Goal: Task Accomplishment & Management: Manage account settings

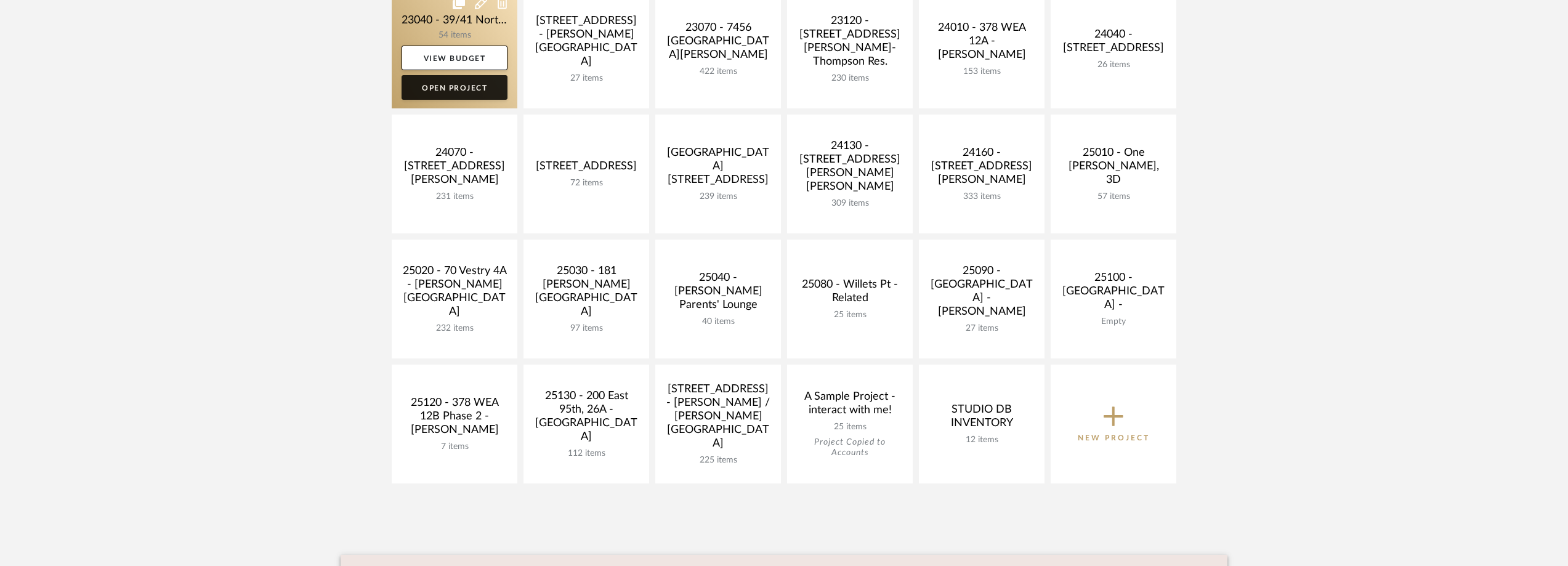
scroll to position [493, 0]
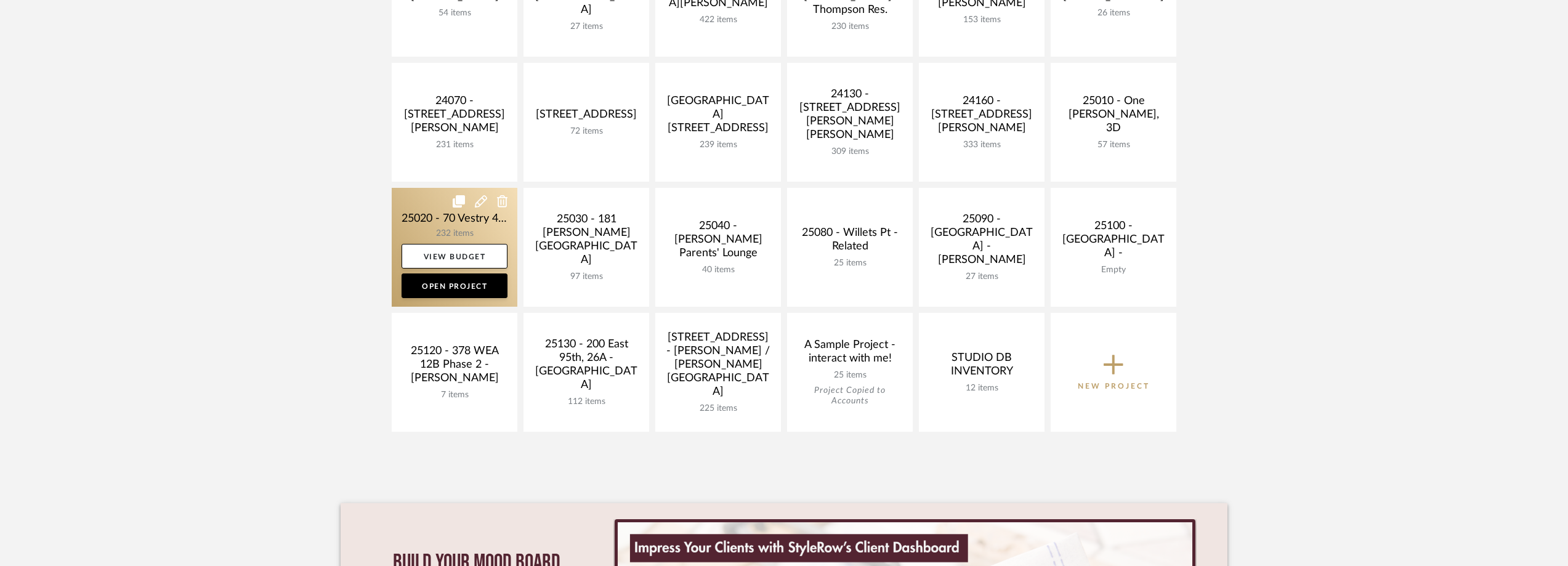
click at [444, 222] on link at bounding box center [454, 247] width 126 height 119
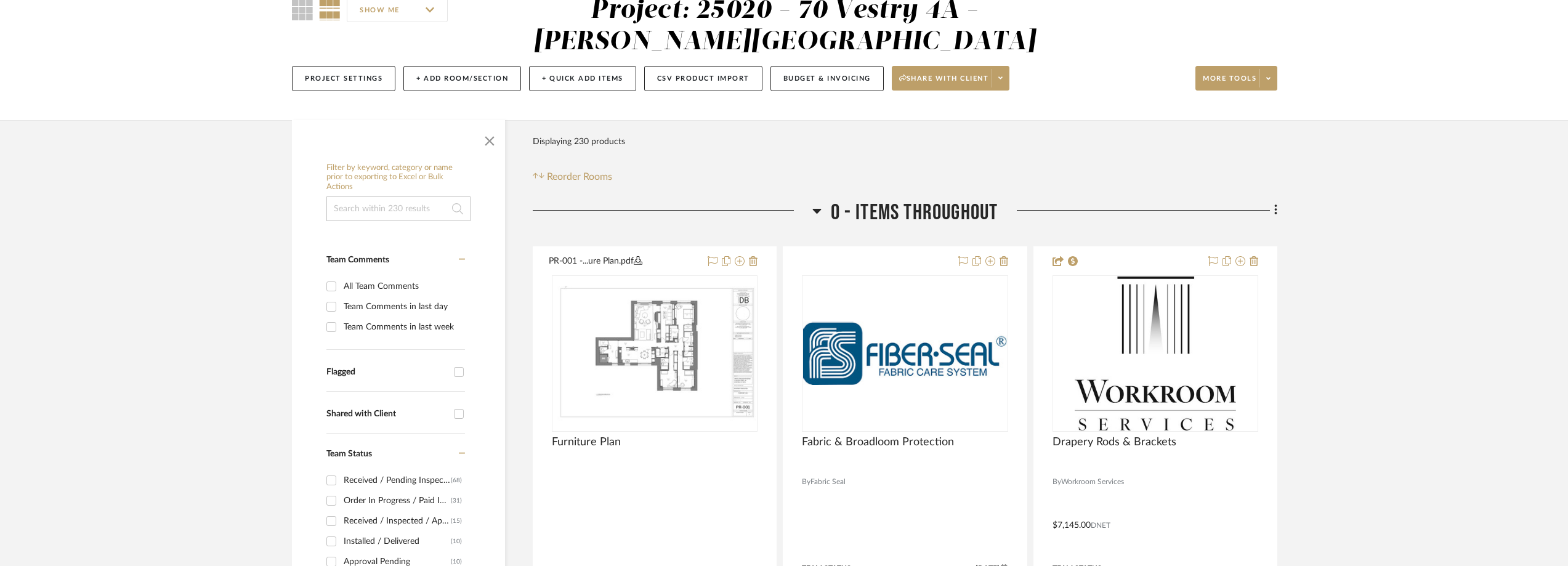
scroll to position [308, 0]
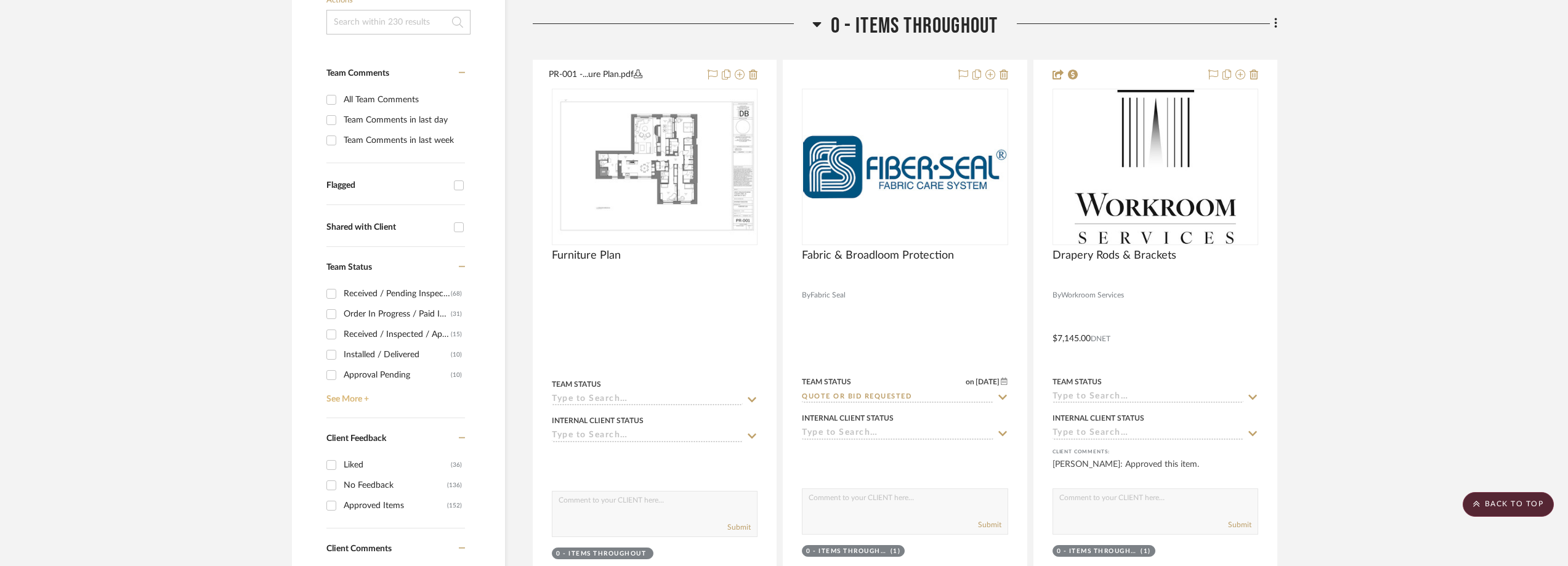
click at [354, 400] on link "See More +" at bounding box center [394, 395] width 141 height 19
click at [403, 334] on div "Need to Order - Client Payment Received" at bounding box center [398, 333] width 111 height 19
click at [341, 334] on input "Need to Order - Client Payment Received (5)" at bounding box center [331, 333] width 19 height 19
checkbox input "true"
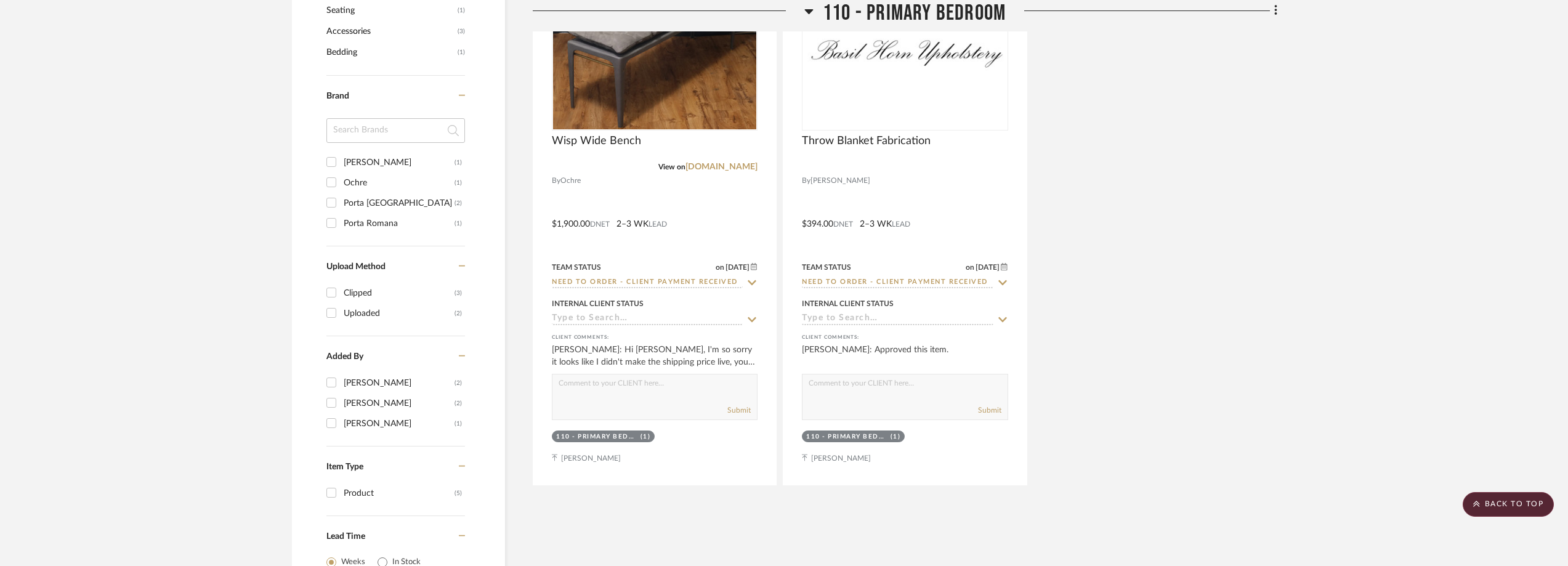
scroll to position [924, 0]
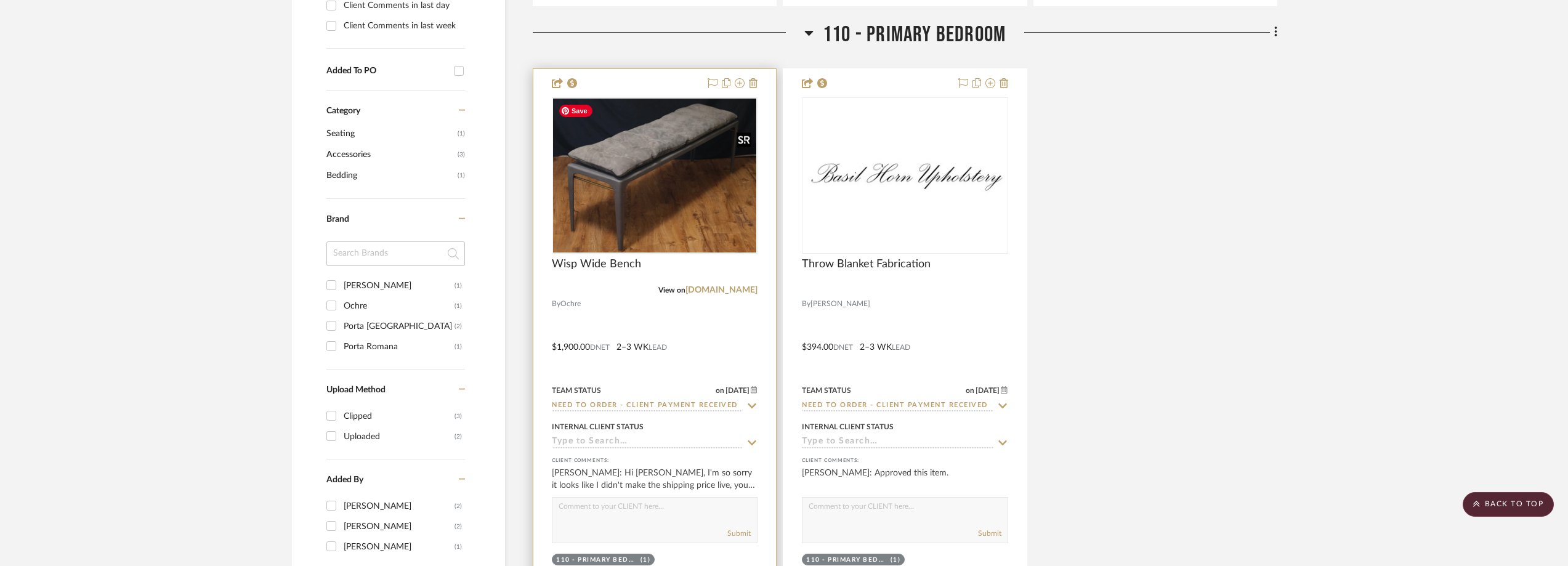
click at [675, 228] on div at bounding box center [654, 176] width 205 height 156
click at [677, 212] on img "0" at bounding box center [654, 175] width 203 height 154
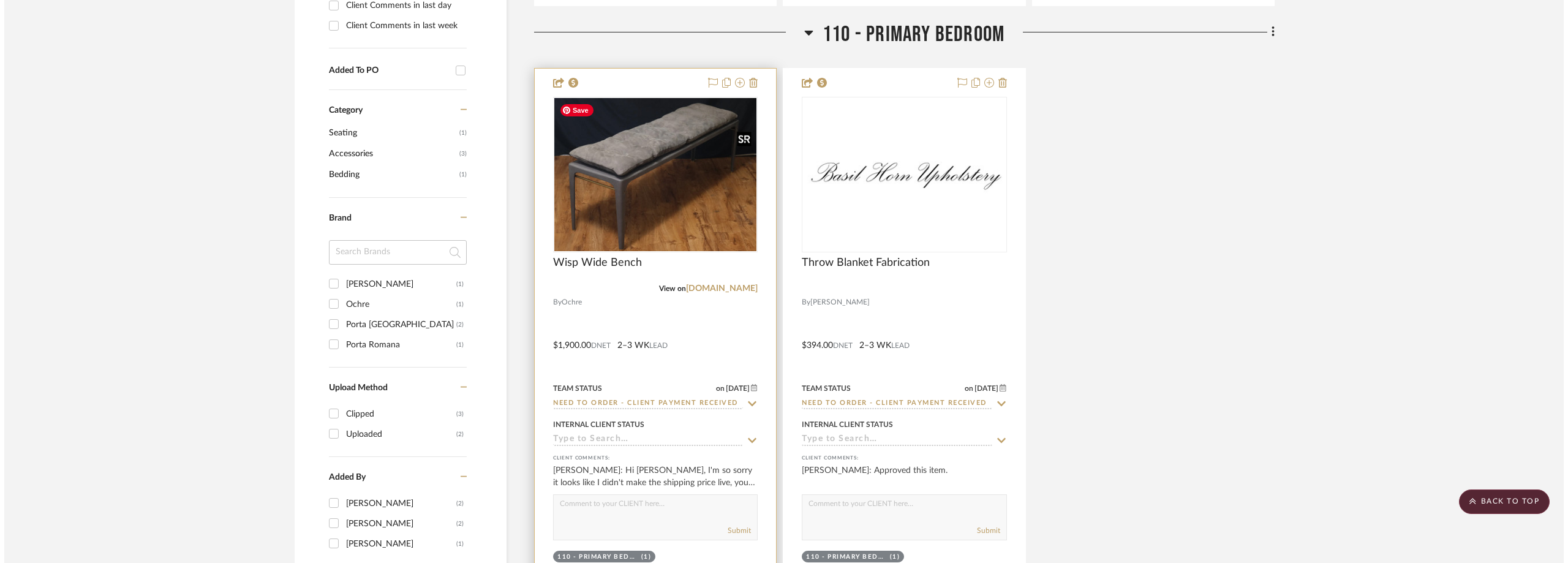
scroll to position [0, 0]
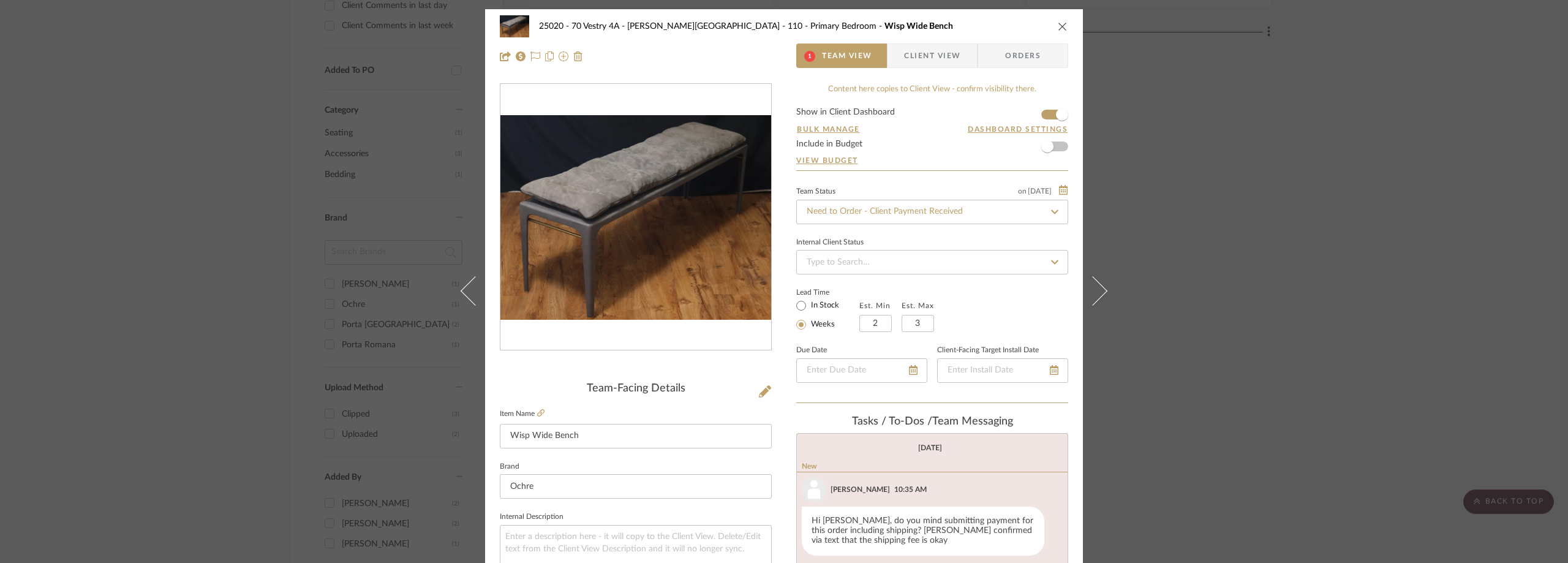
click at [912, 61] on span "Client View" at bounding box center [933, 56] width 56 height 24
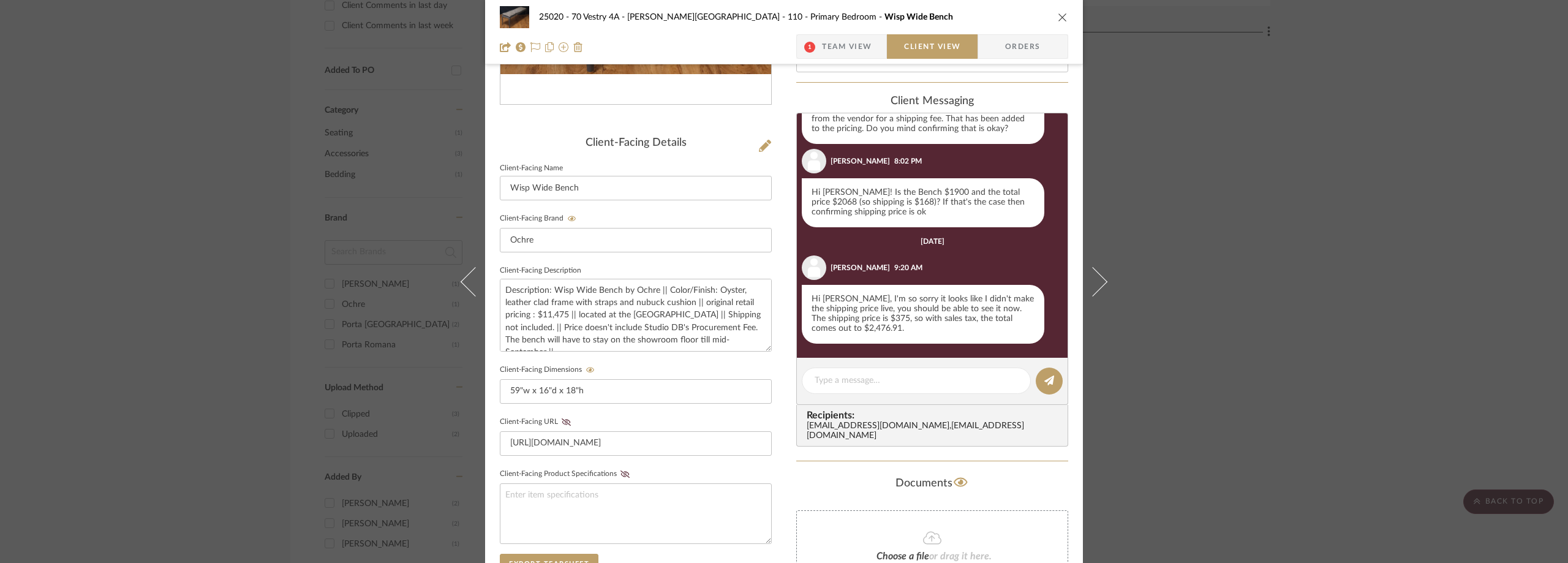
scroll to position [245, 0]
click at [326, 187] on div "25020 - 70 Vestry 4A - [PERSON_NAME] 110 - Primary Bedroom Wisp Wide Bench 1 Te…" at bounding box center [784, 282] width 1568 height 563
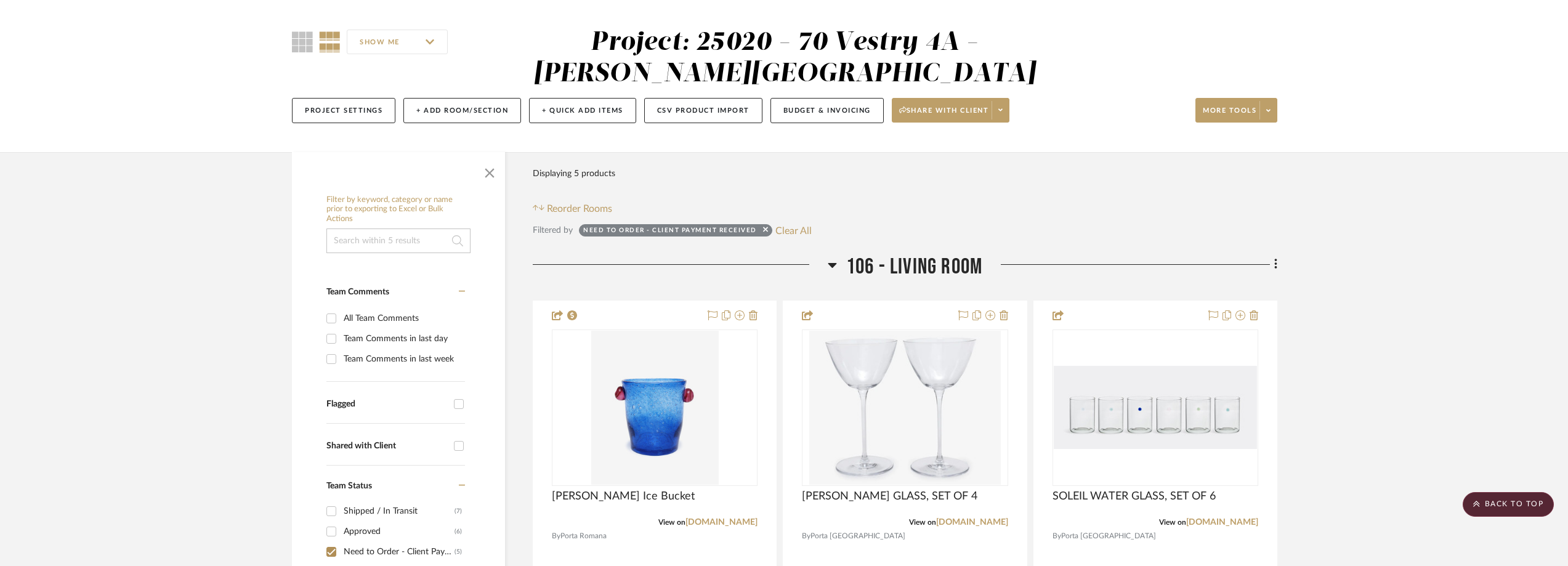
scroll to position [333, 0]
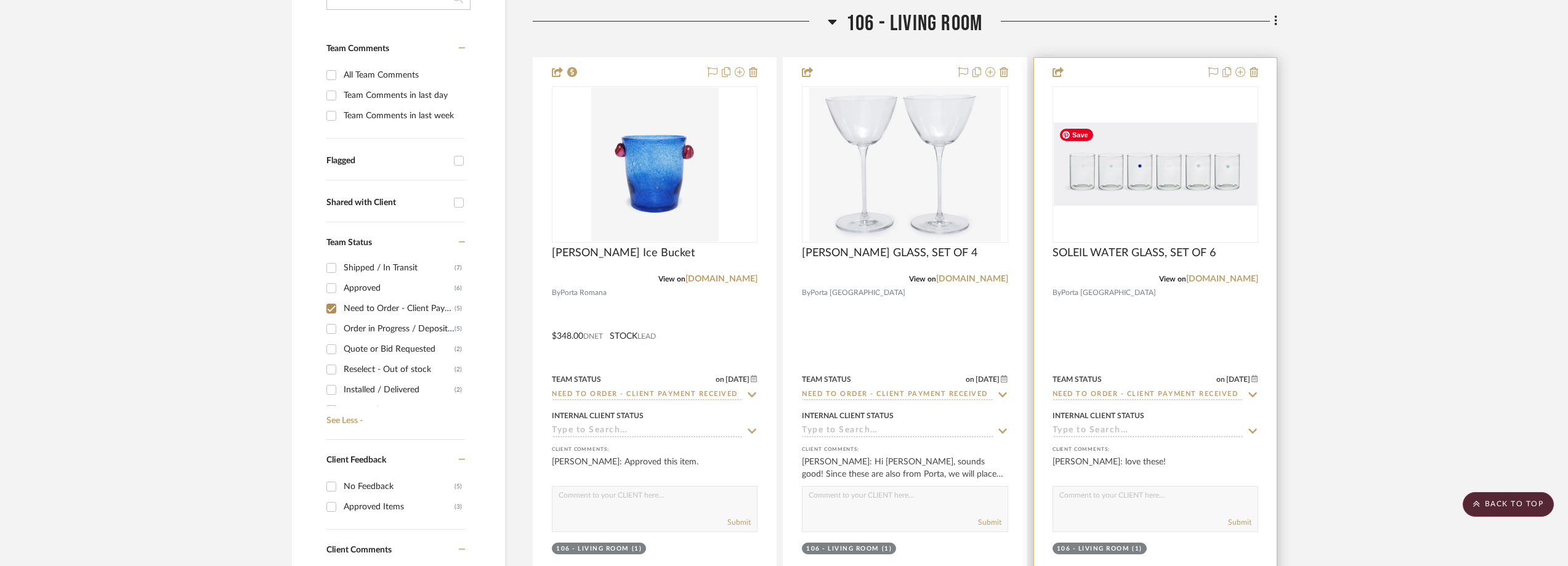
click at [1162, 205] on img "0" at bounding box center [1155, 165] width 203 height 83
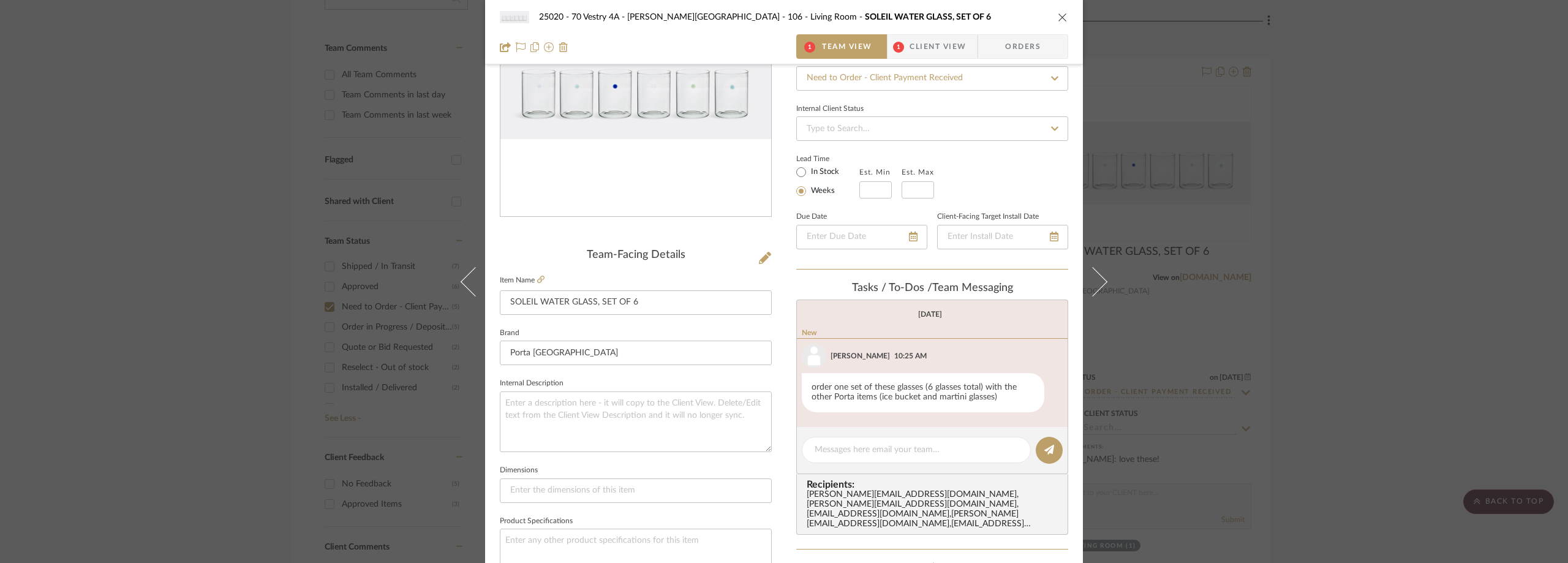
scroll to position [307, 0]
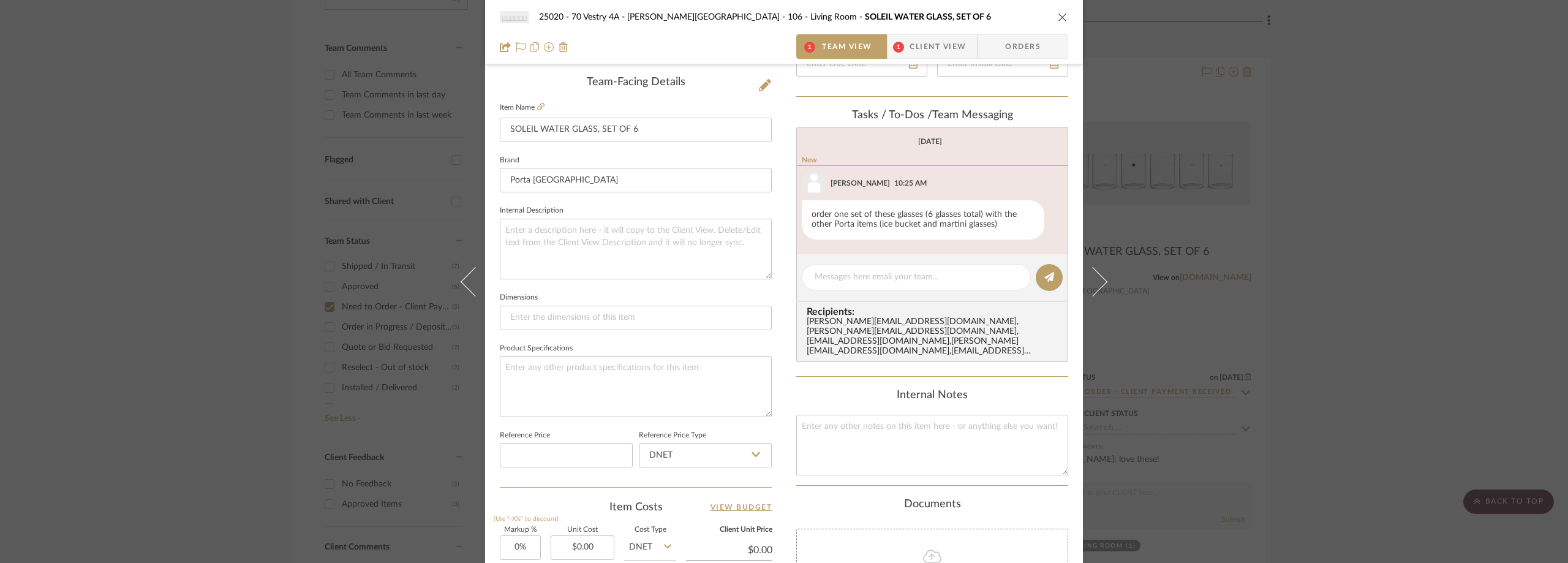
click at [1398, 225] on div "25020 - 70 Vestry 4A - [PERSON_NAME] 106 - Living Room SOLEIL WATER GLASS, SET …" at bounding box center [784, 282] width 1568 height 563
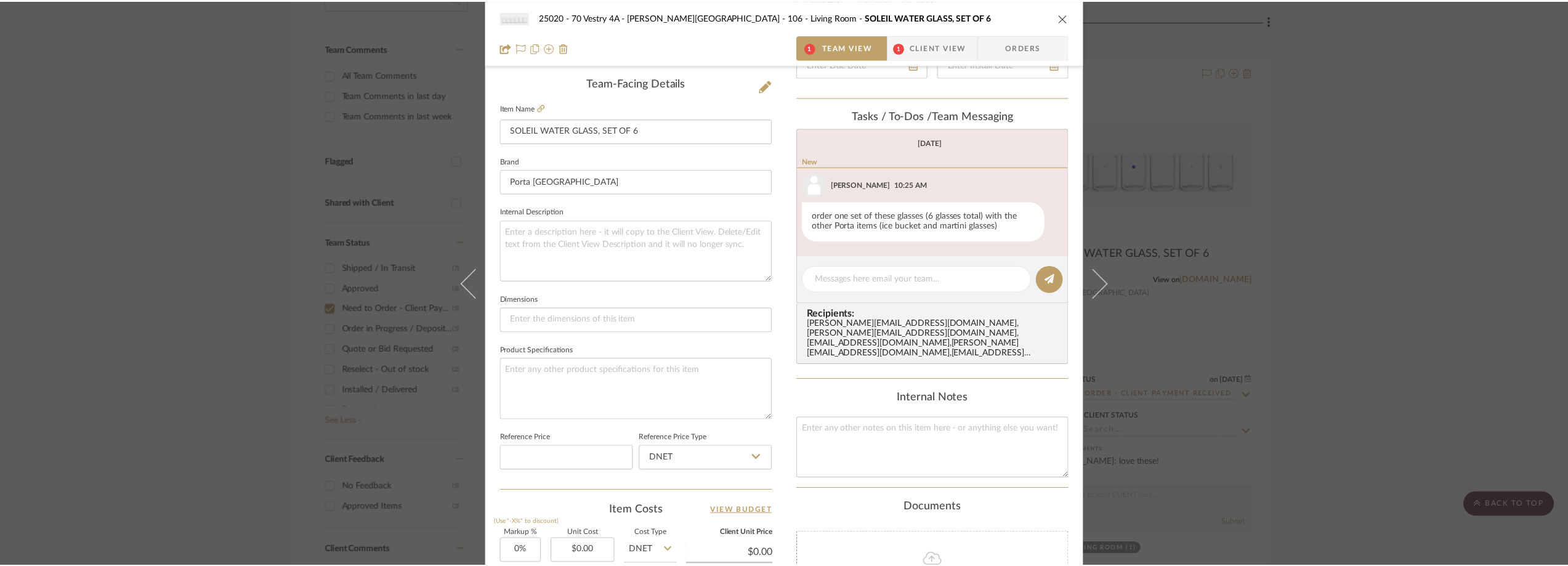
scroll to position [333, 0]
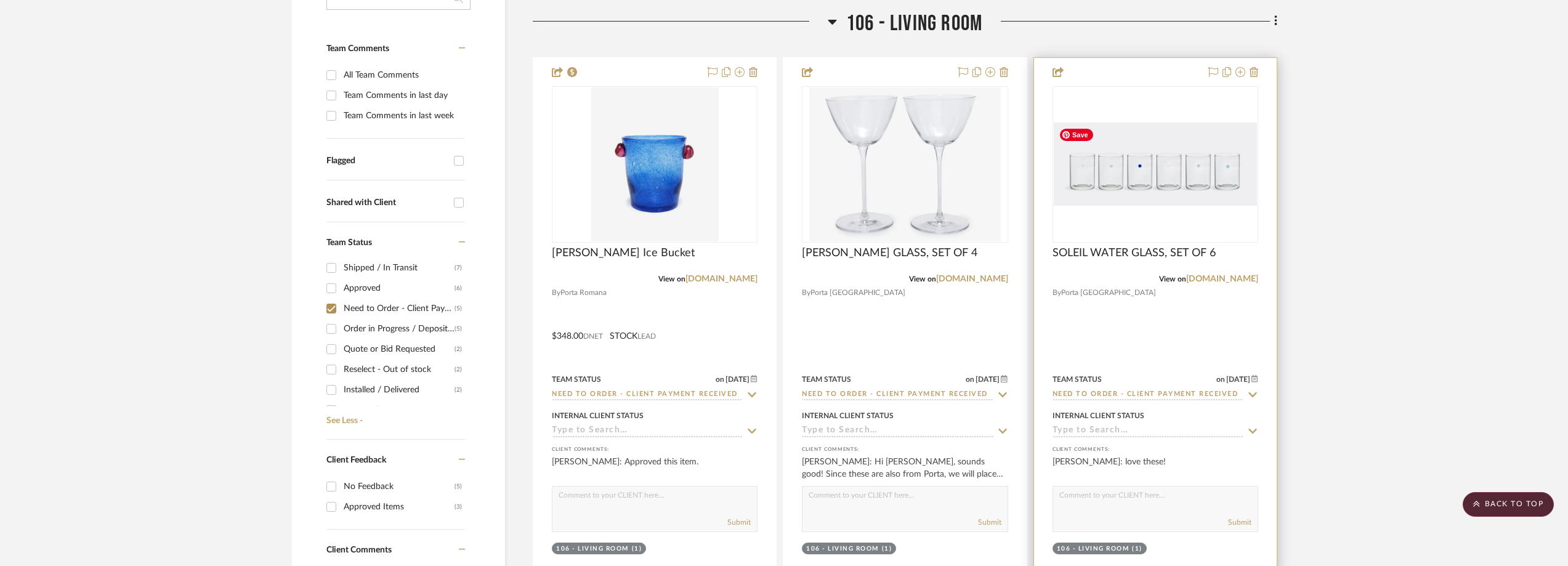
click at [1176, 181] on img "0" at bounding box center [1155, 165] width 203 height 83
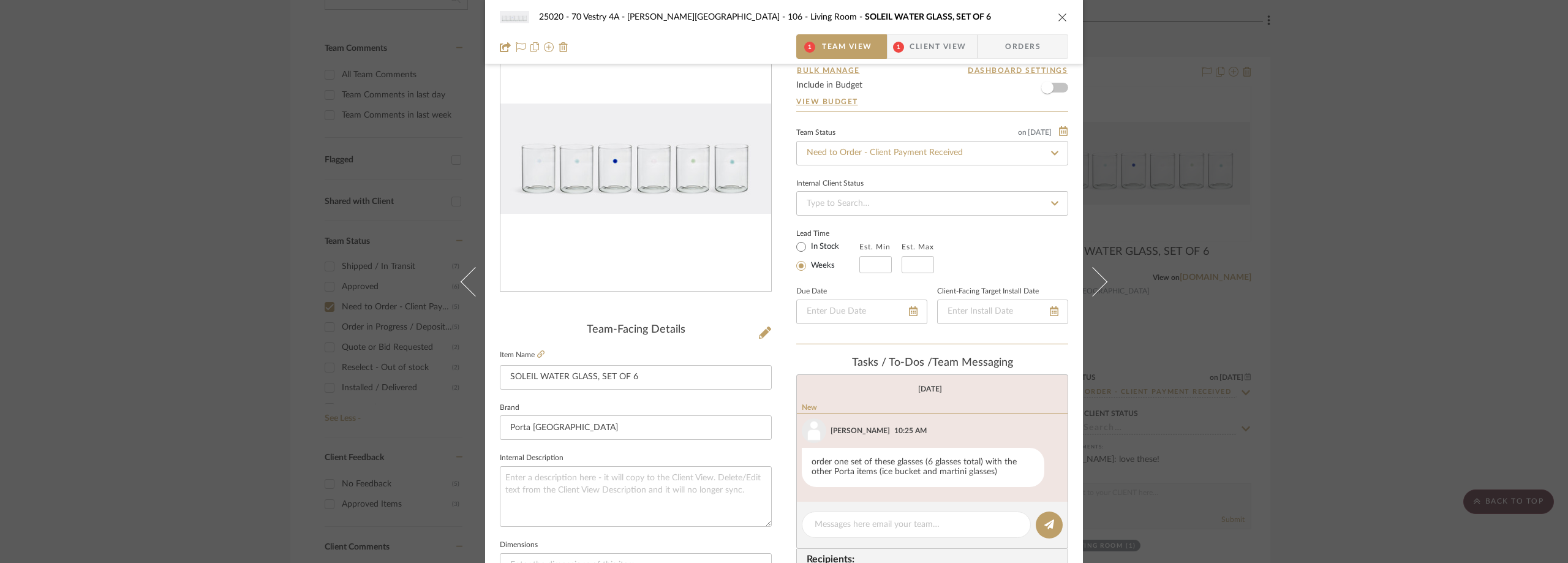
scroll to position [122, 0]
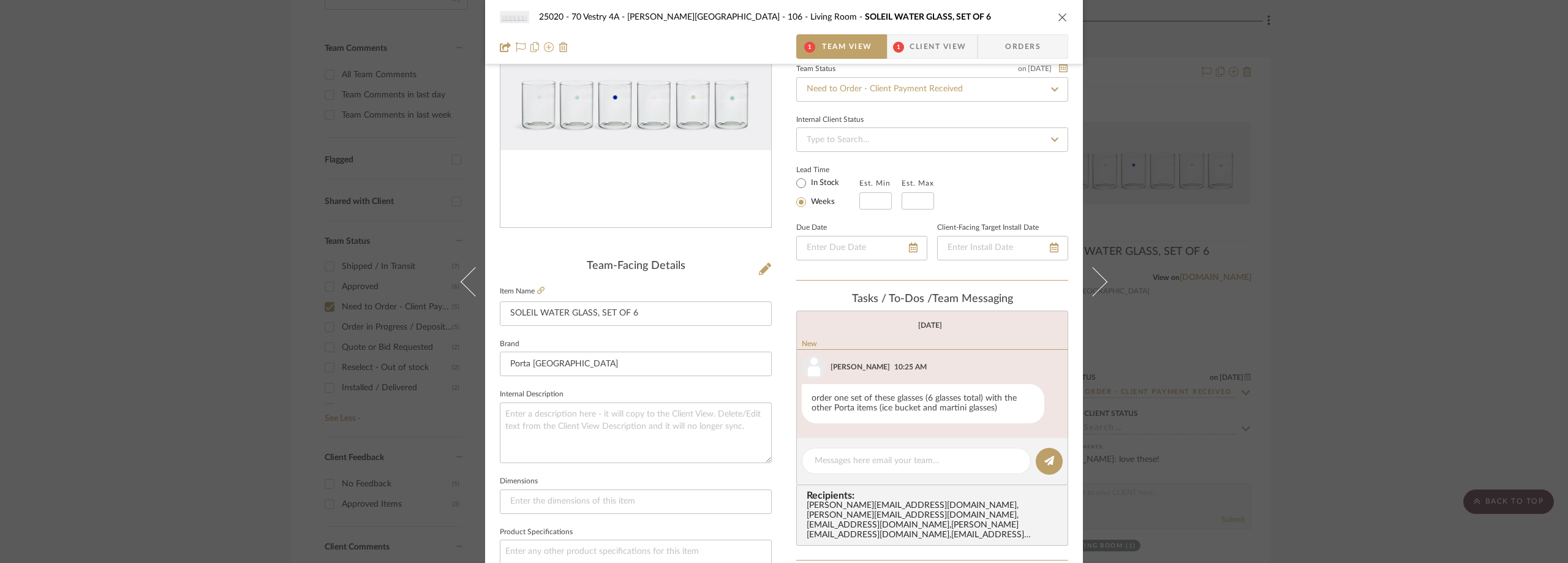
click at [1348, 191] on div "25020 - 70 Vestry 4A - [PERSON_NAME] 106 - Living Room SOLEIL WATER GLASS, SET …" at bounding box center [784, 282] width 1568 height 563
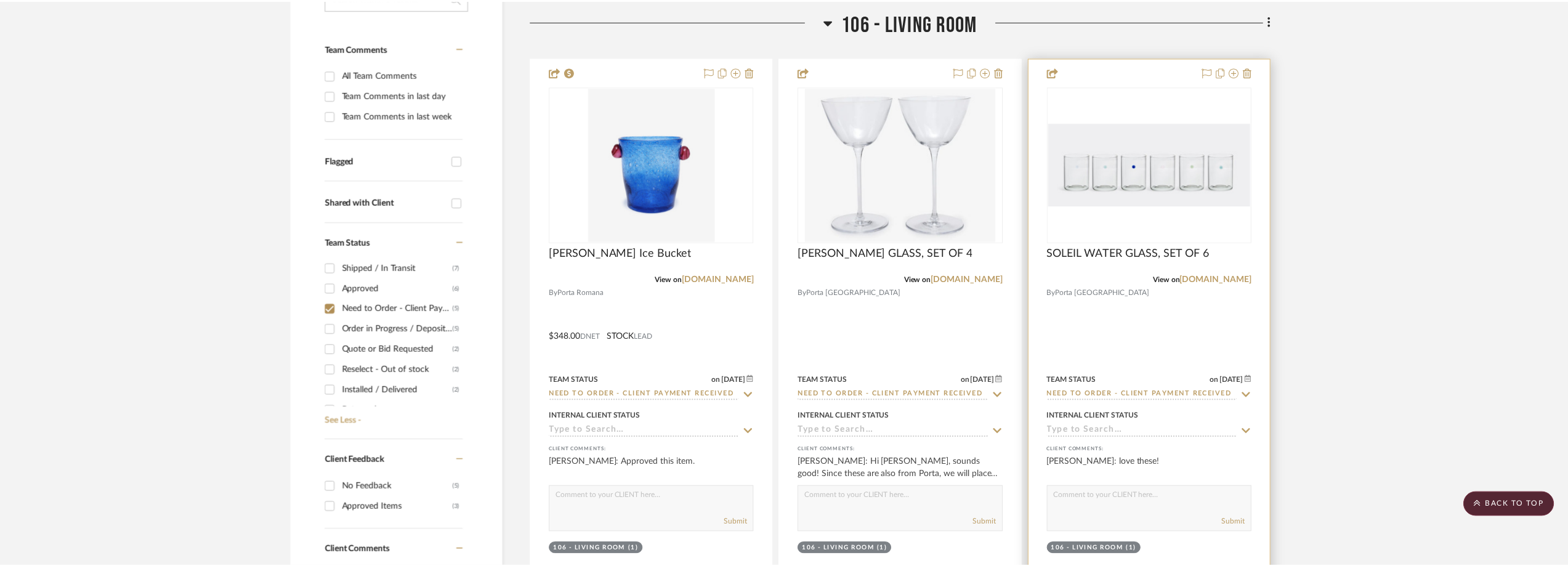
scroll to position [333, 0]
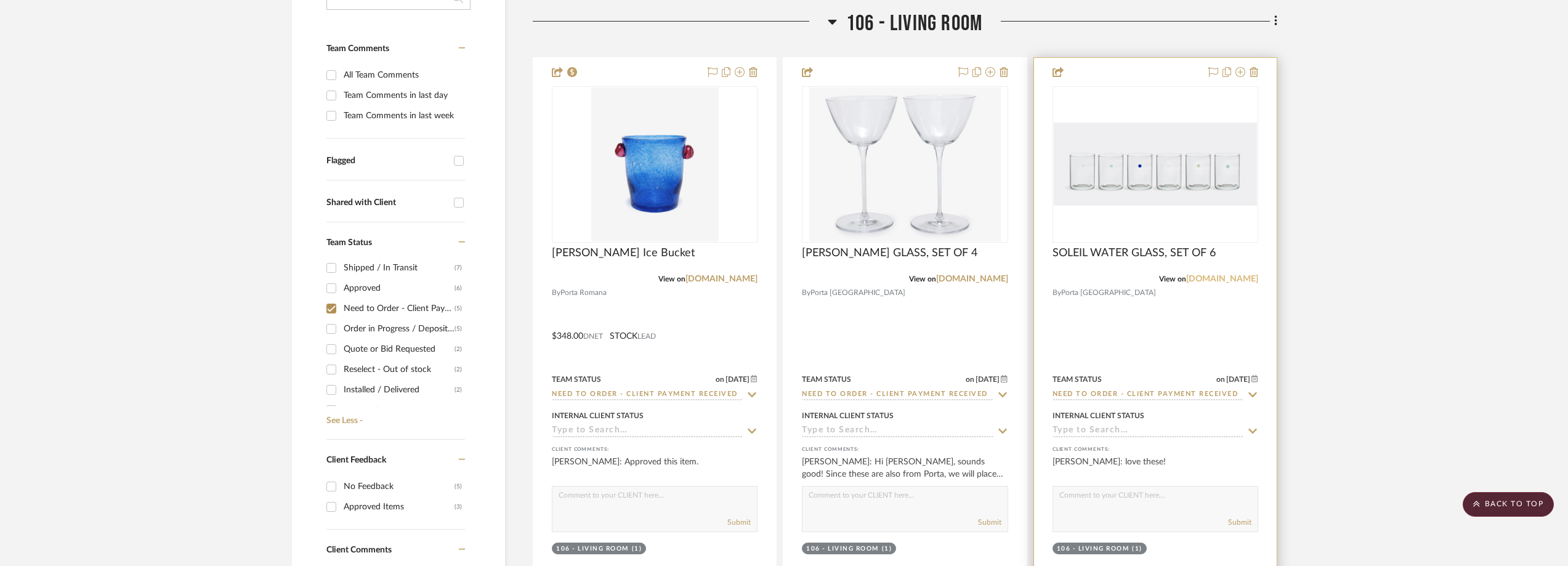
click at [1240, 279] on link "[DOMAIN_NAME]" at bounding box center [1222, 279] width 72 height 9
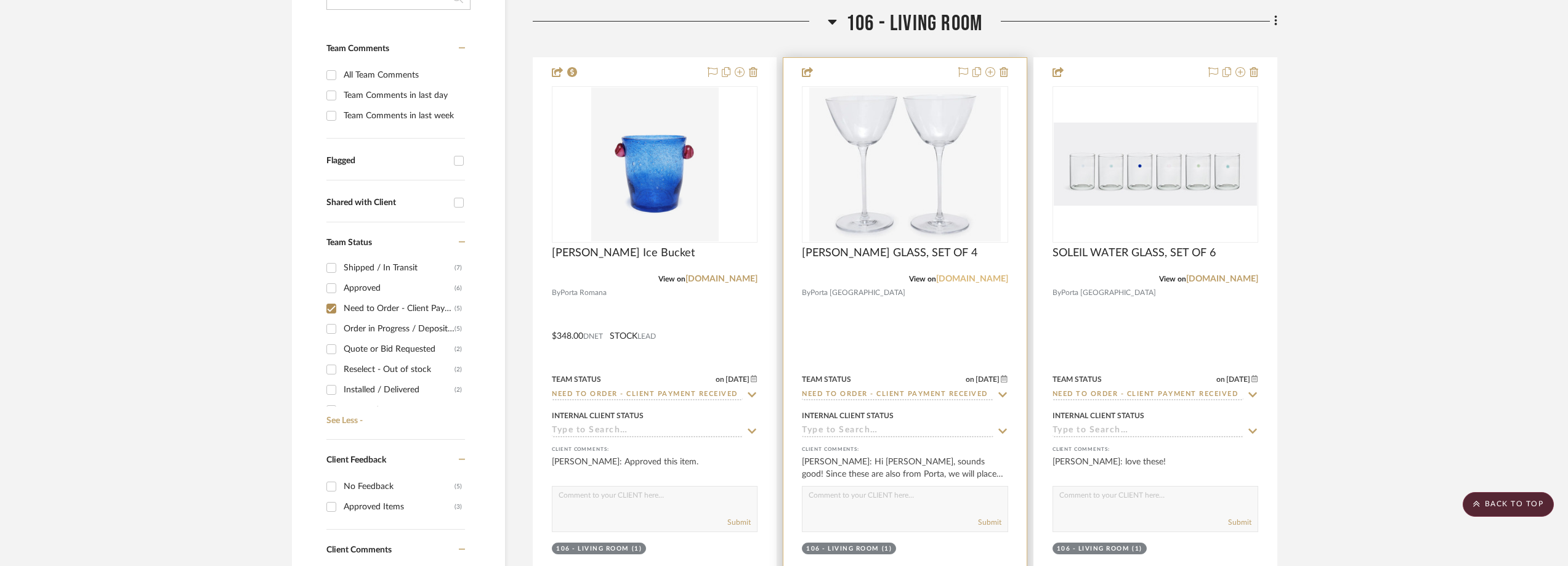
click at [1001, 283] on link "[DOMAIN_NAME]" at bounding box center [972, 279] width 72 height 9
click at [885, 168] on img "0" at bounding box center [905, 164] width 191 height 154
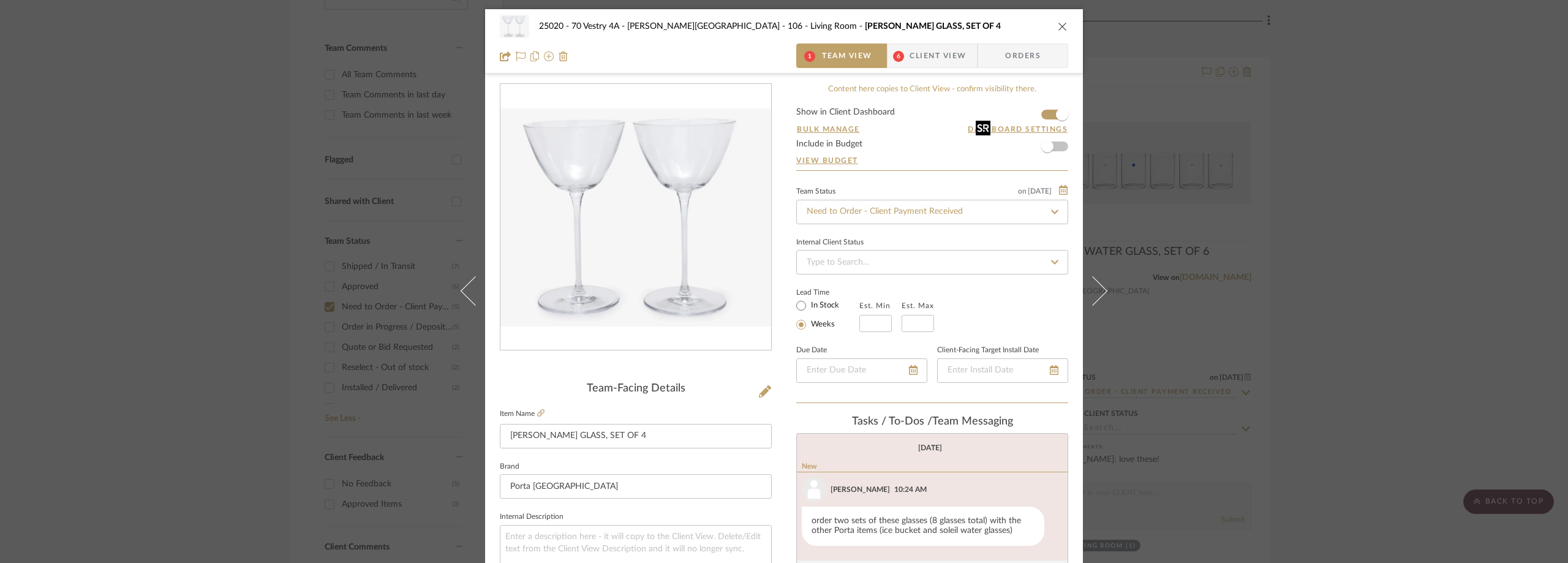
scroll to position [122, 0]
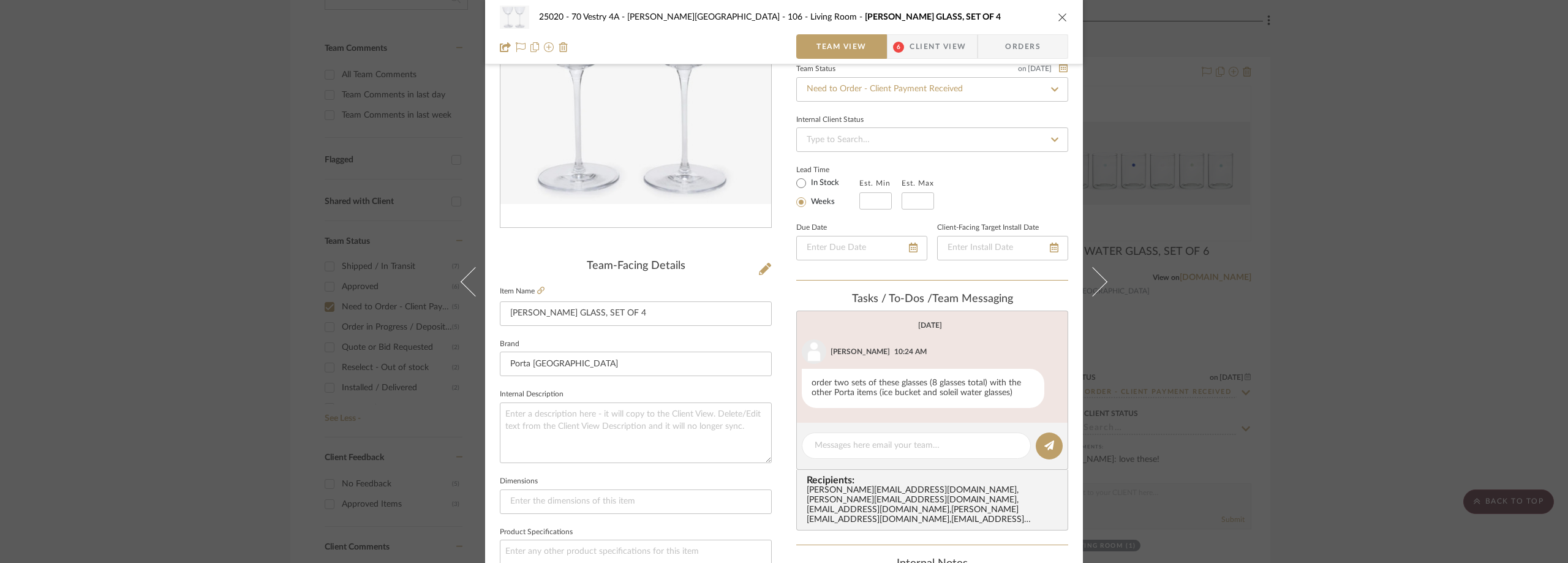
click at [1332, 85] on div "25020 - 70 Vestry 4A - [PERSON_NAME] 106 - Living Room [PERSON_NAME] GLASS, SET…" at bounding box center [784, 282] width 1568 height 563
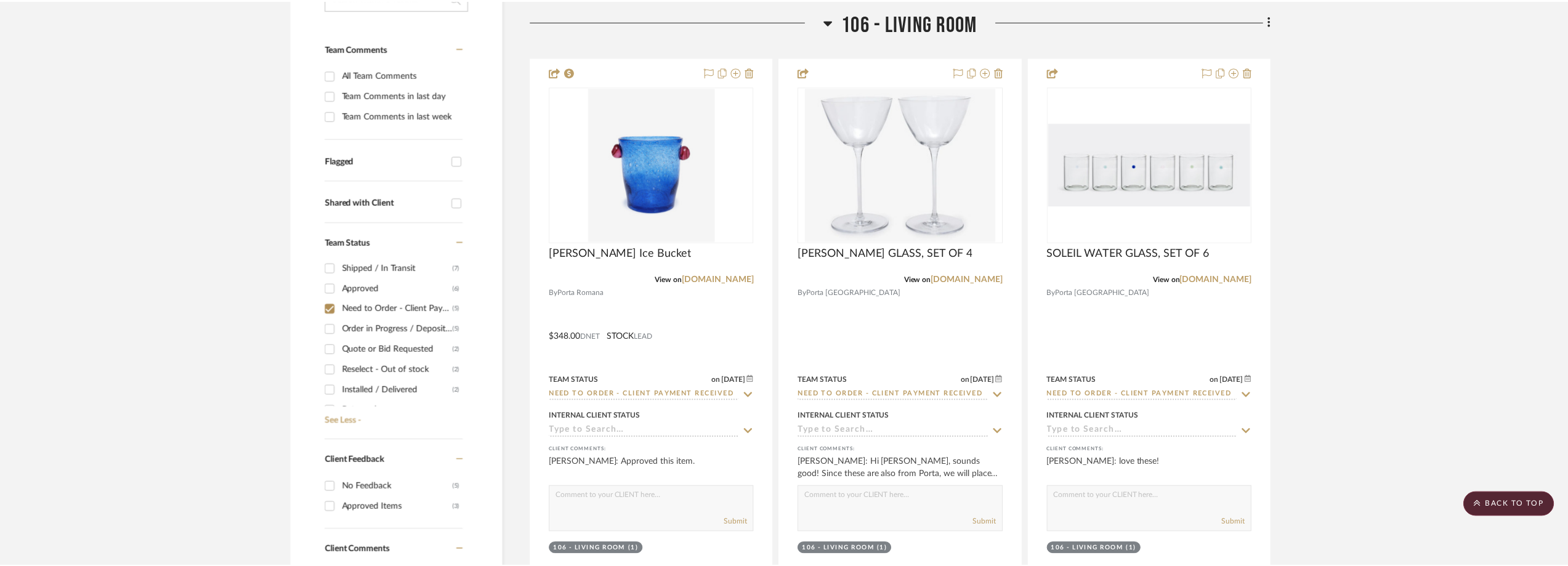
scroll to position [333, 0]
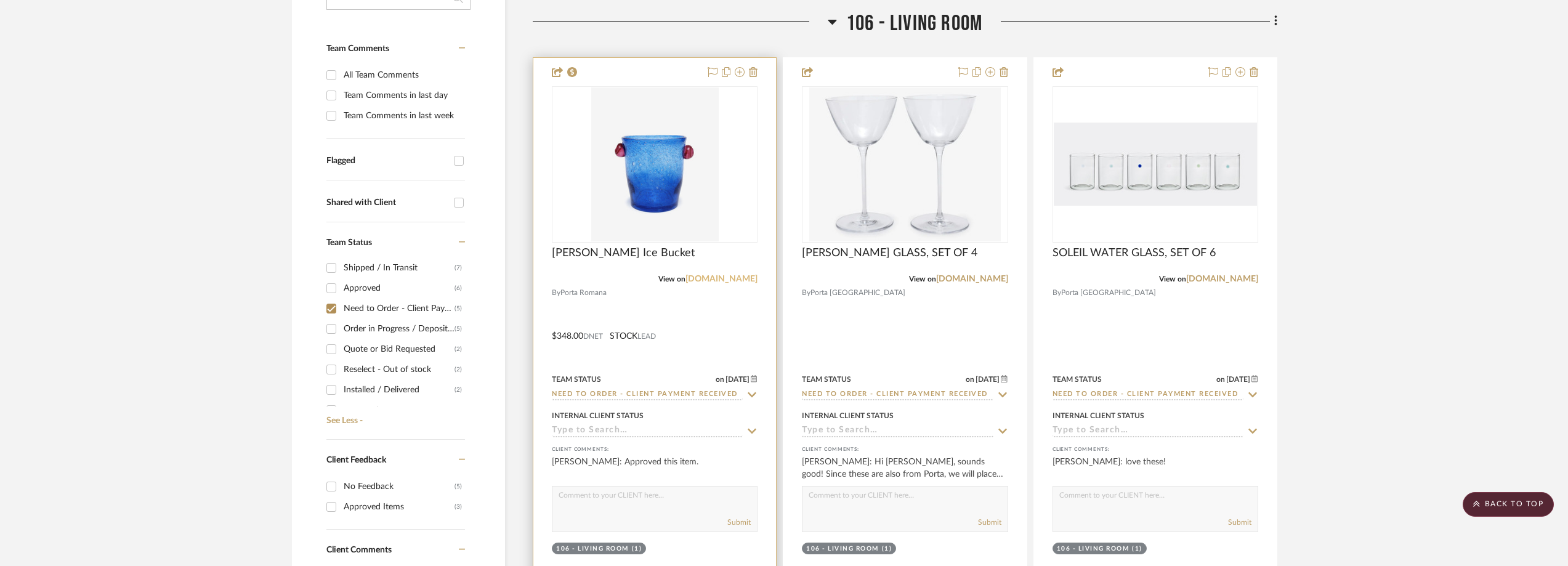
click at [732, 276] on link "[DOMAIN_NAME]" at bounding box center [721, 279] width 72 height 9
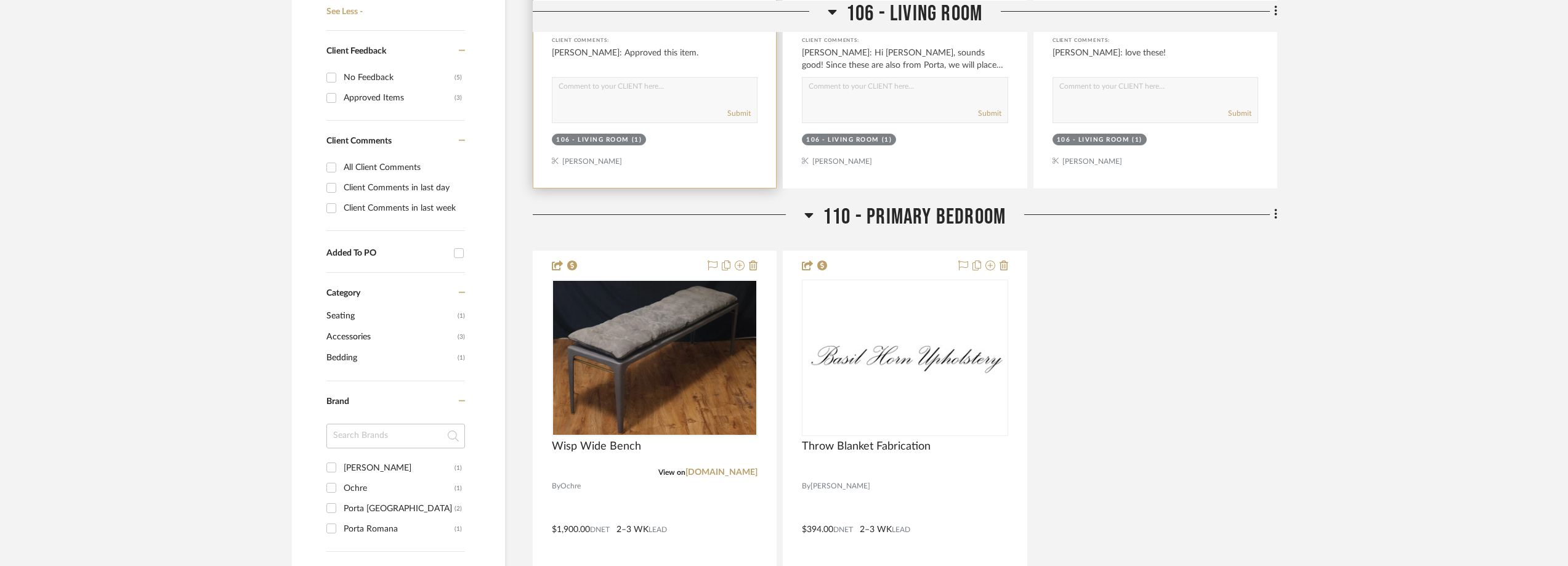
scroll to position [985, 0]
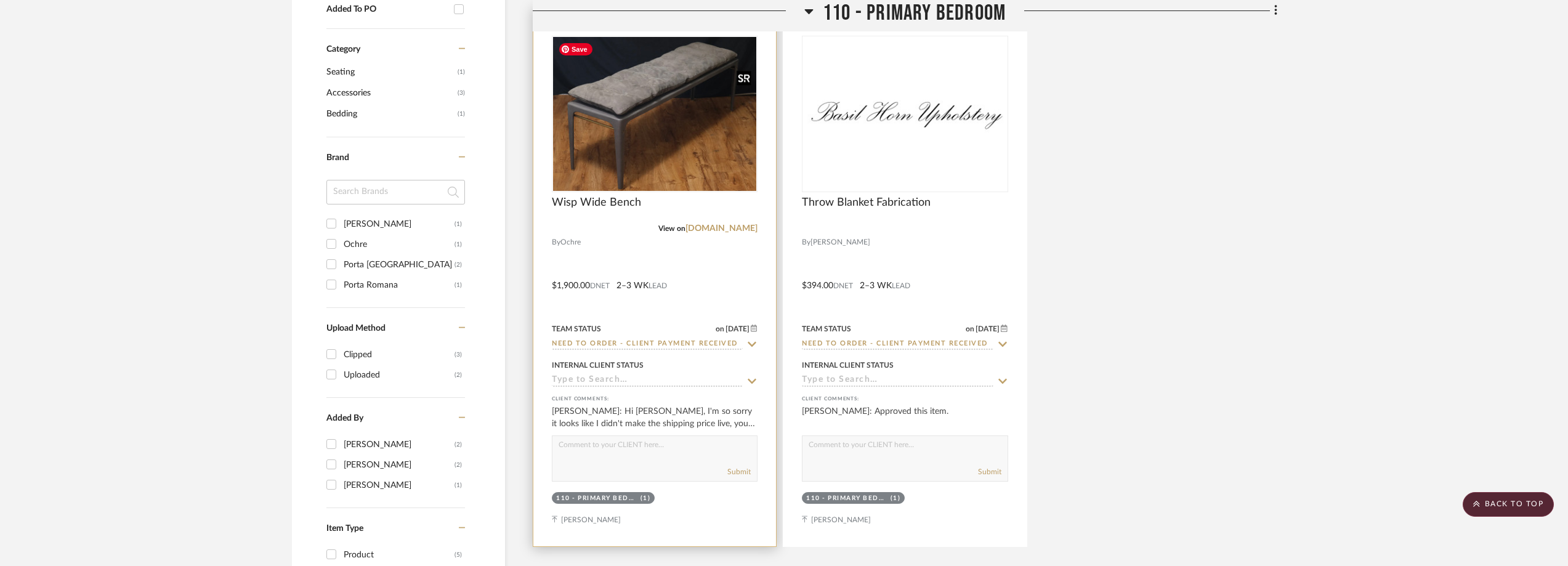
click at [657, 147] on img "0" at bounding box center [654, 114] width 203 height 154
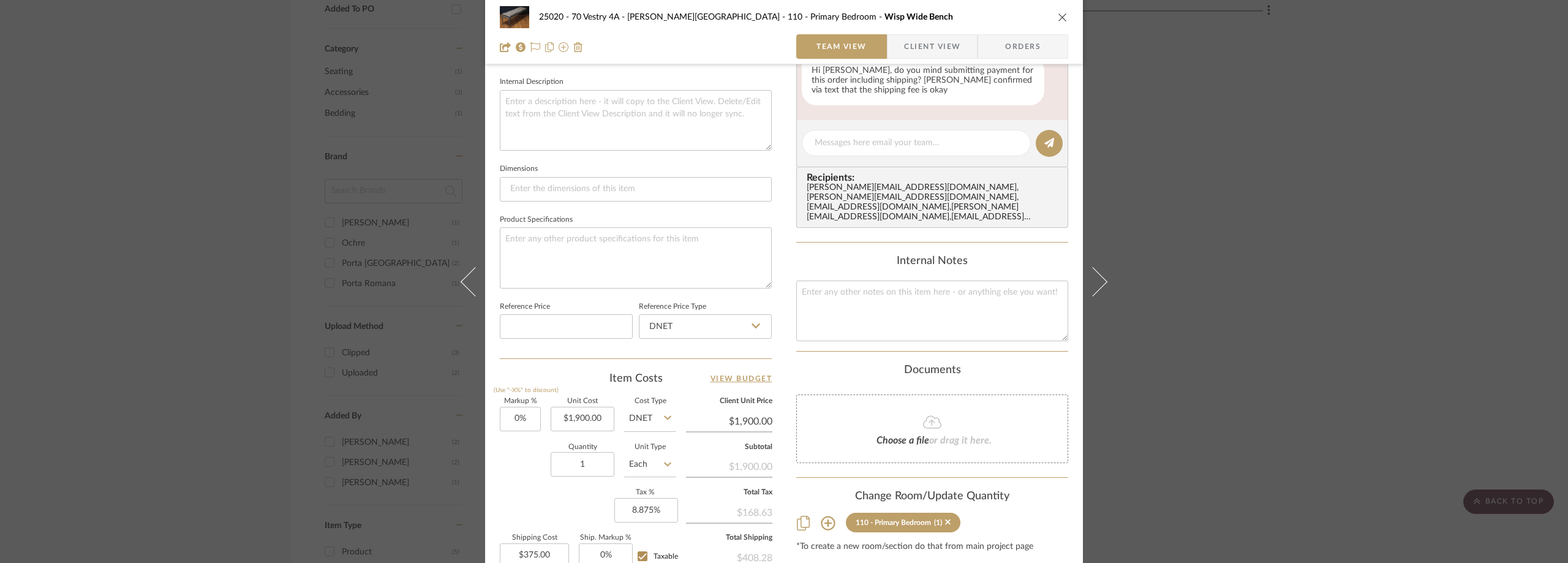
scroll to position [271, 0]
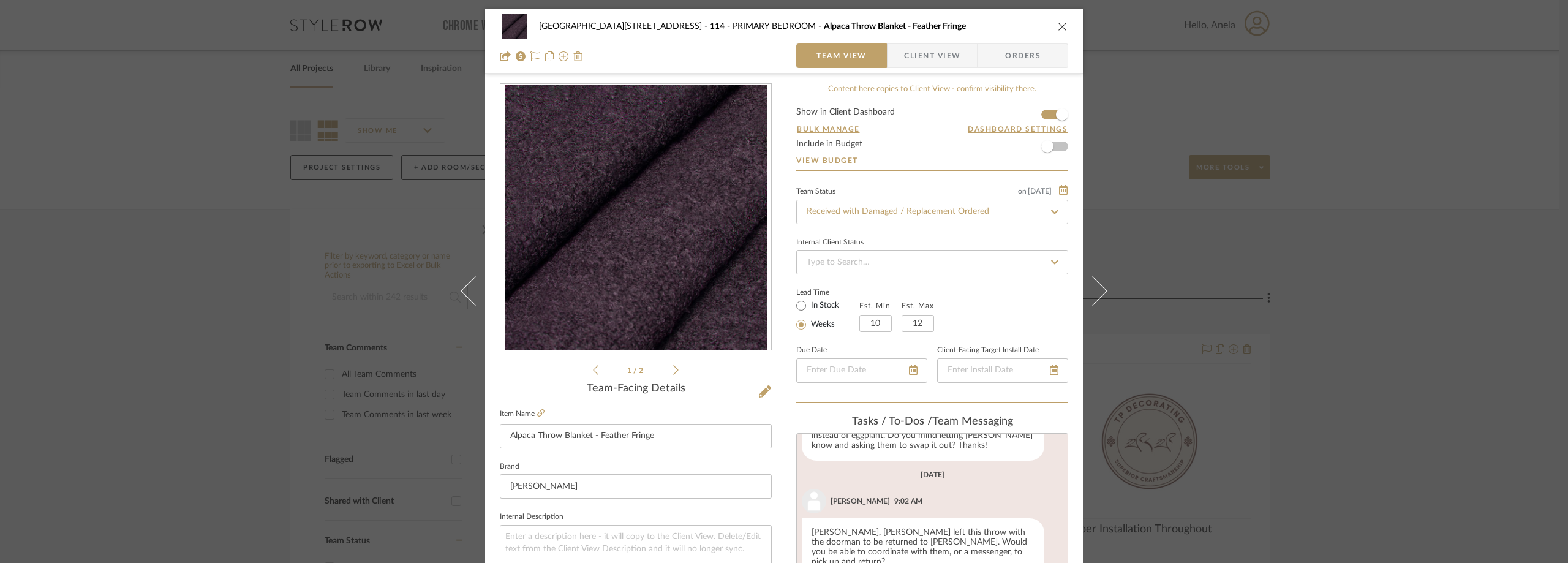
click at [307, 216] on div "24100 - 1175 Park Avenue - Mall 114 - PRIMARY BEDROOM Alpaca Throw Blanket - Fe…" at bounding box center [784, 282] width 1568 height 563
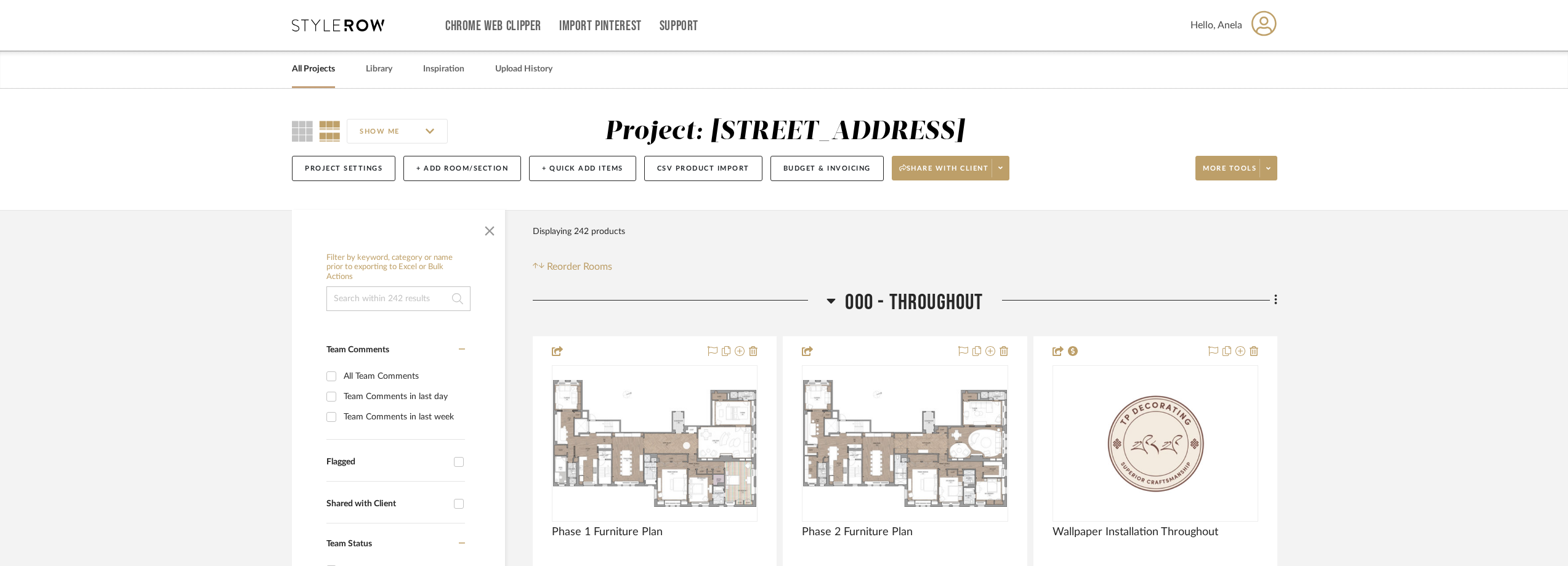
click at [331, 31] on icon at bounding box center [338, 25] width 92 height 13
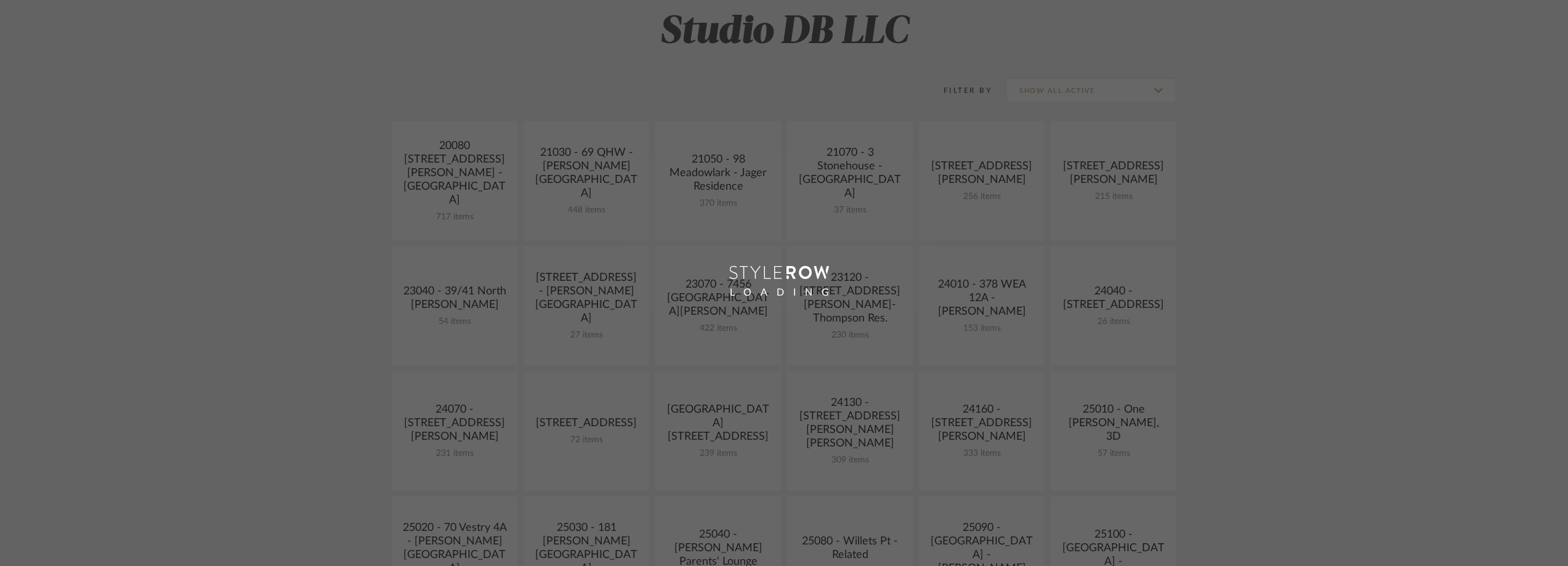
scroll to position [185, 0]
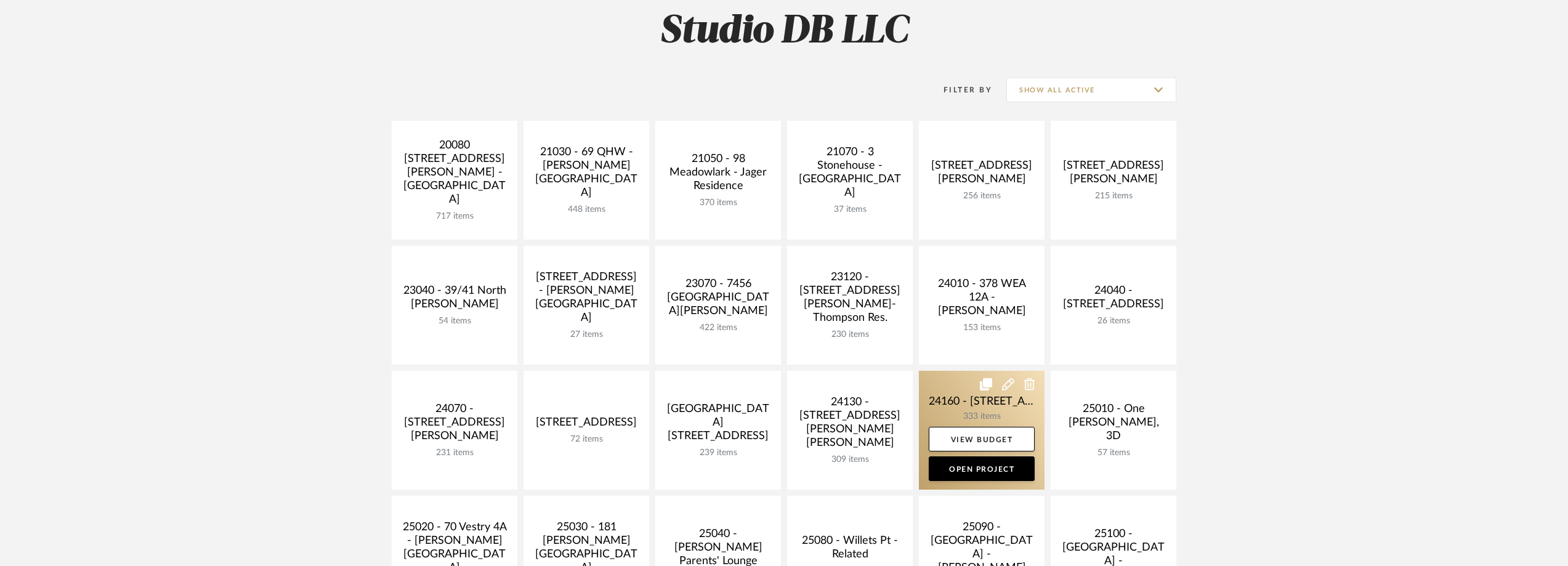
click at [952, 397] on link at bounding box center [981, 430] width 126 height 119
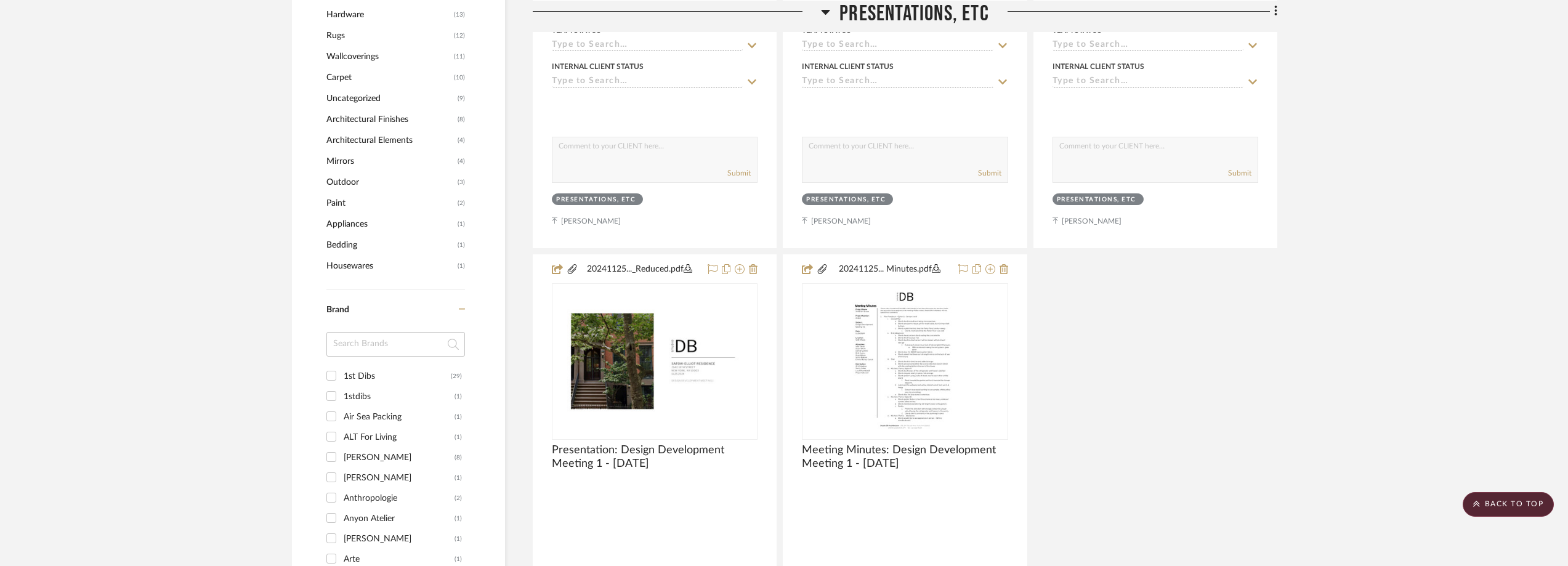
scroll to position [1355, 0]
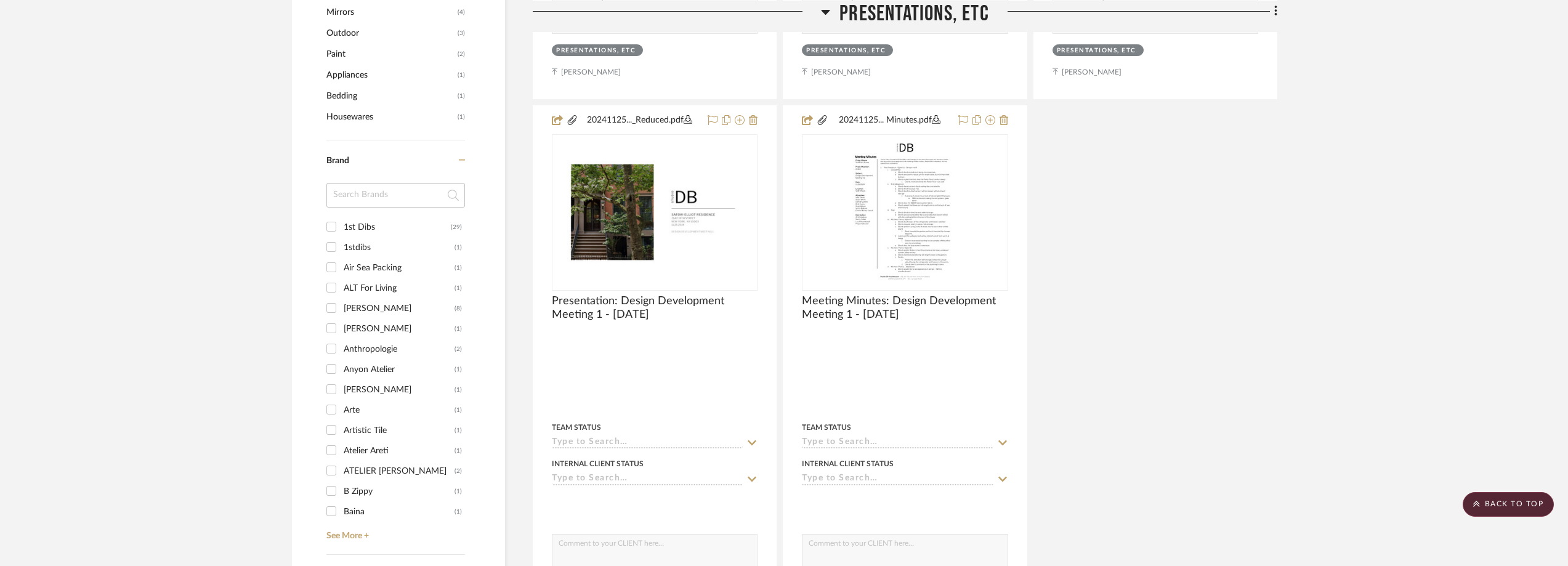
click at [389, 205] on input at bounding box center [395, 195] width 138 height 25
type input "not"
click at [386, 215] on div "not" at bounding box center [395, 200] width 138 height 34
click at [388, 219] on div "Not Quite Past" at bounding box center [398, 227] width 111 height 19
click at [341, 219] on input "Not Quite Past (1)" at bounding box center [331, 226] width 19 height 19
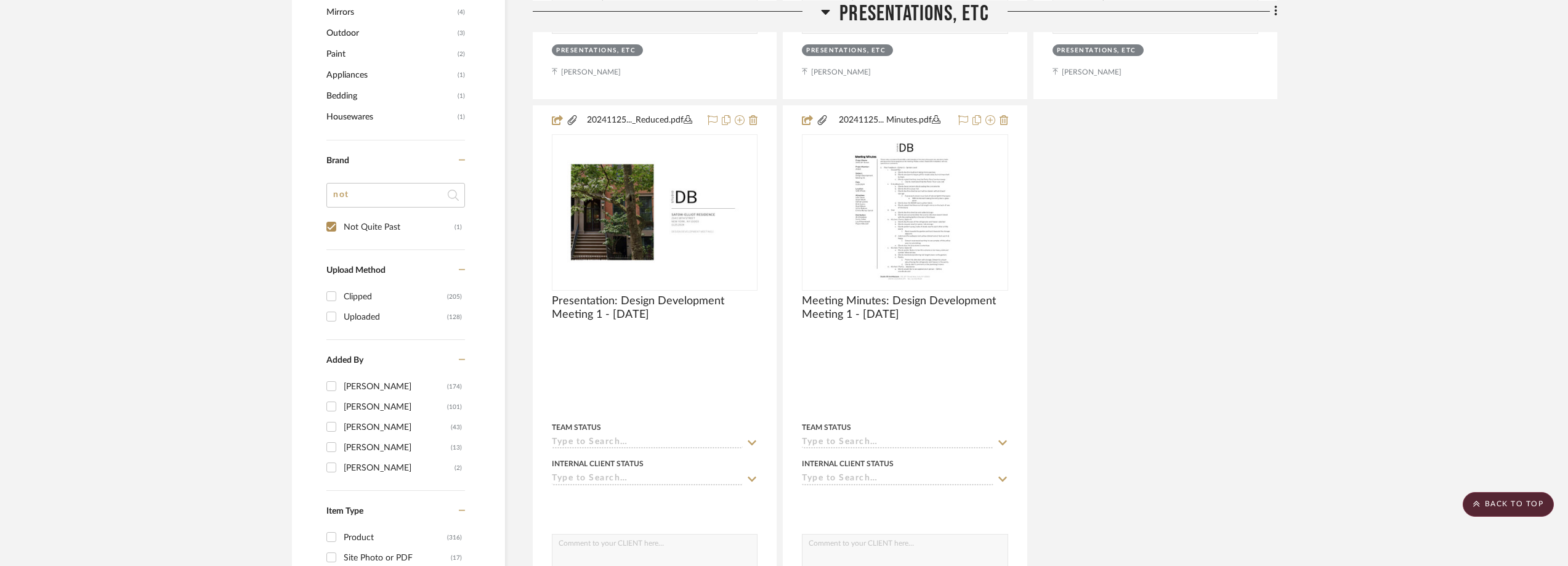
checkbox input "true"
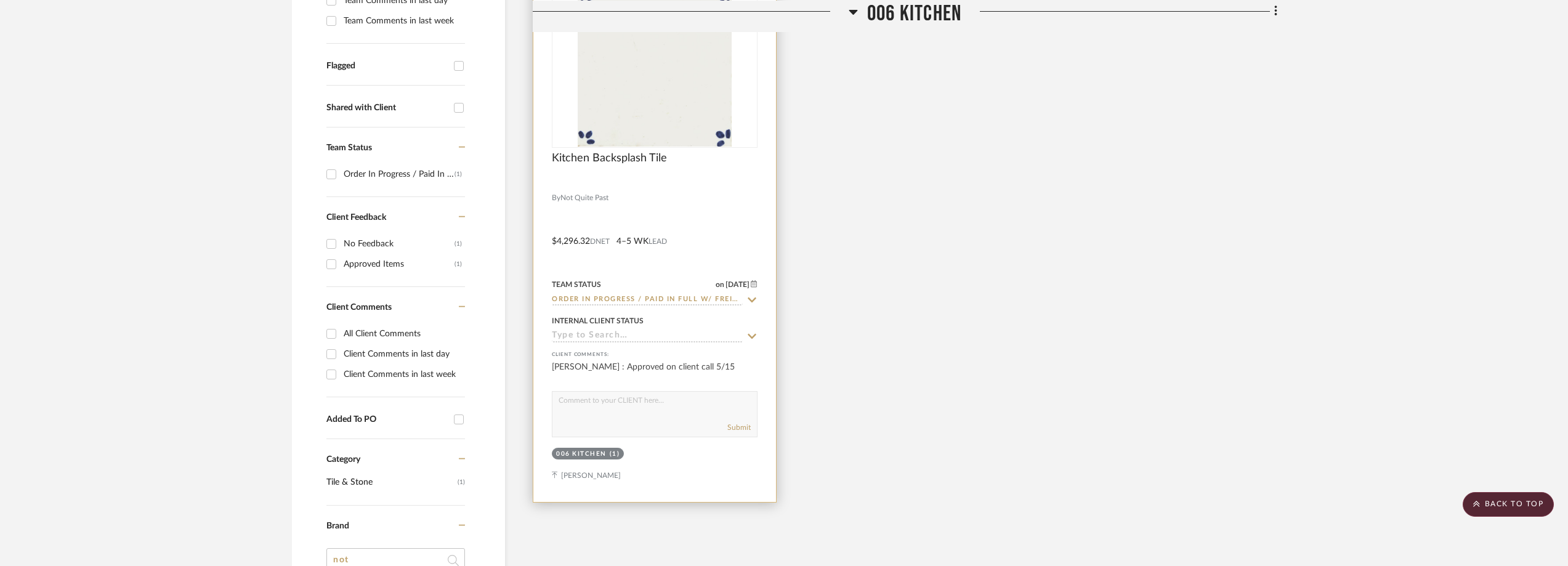
scroll to position [329, 0]
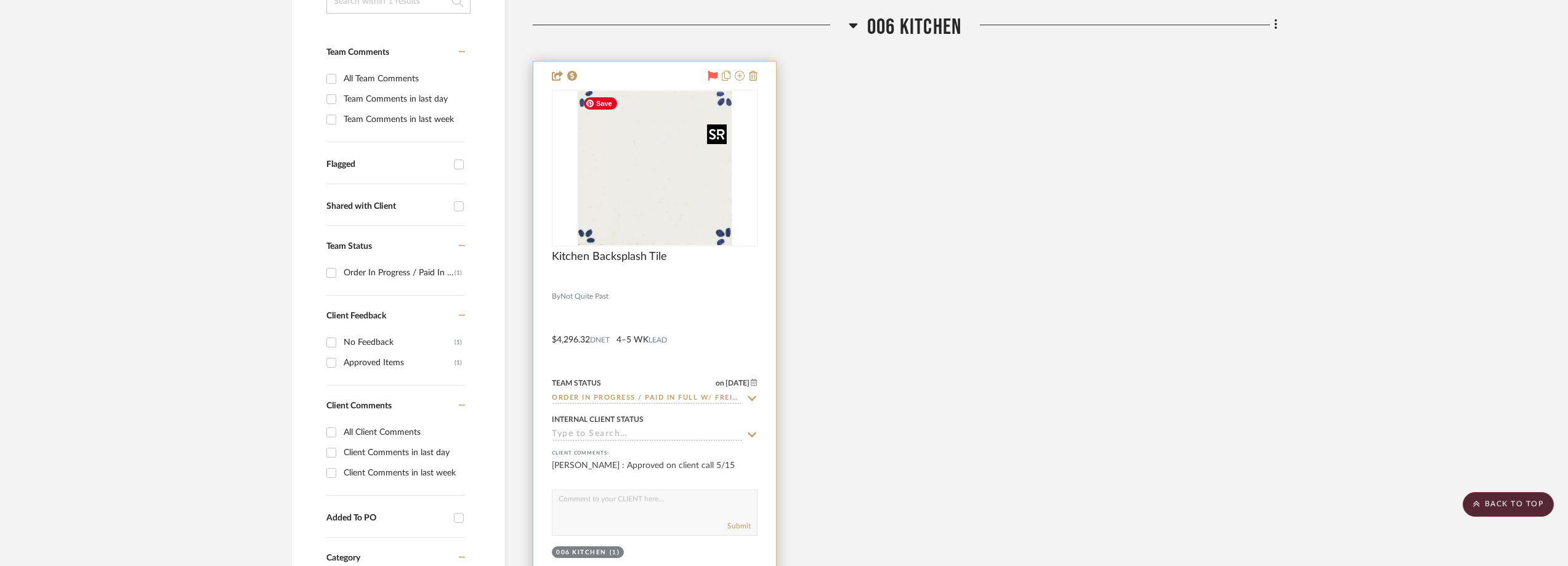
click at [613, 202] on img "0" at bounding box center [654, 168] width 154 height 154
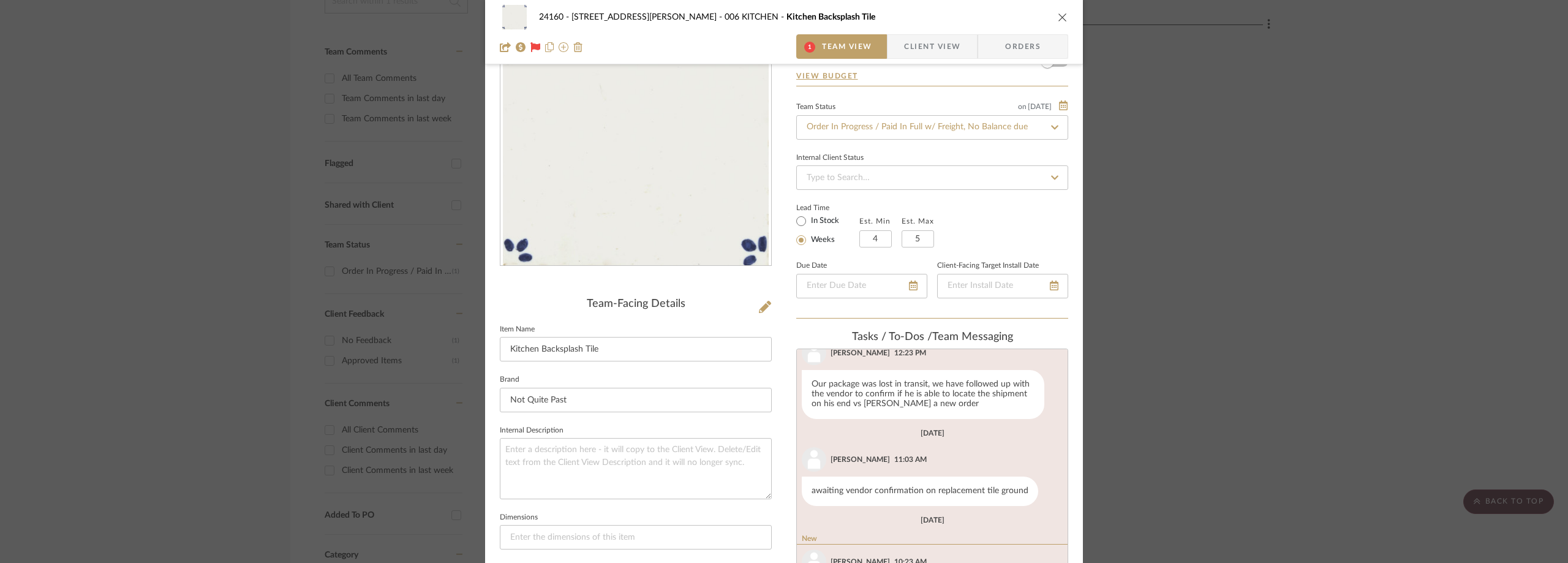
scroll to position [240, 0]
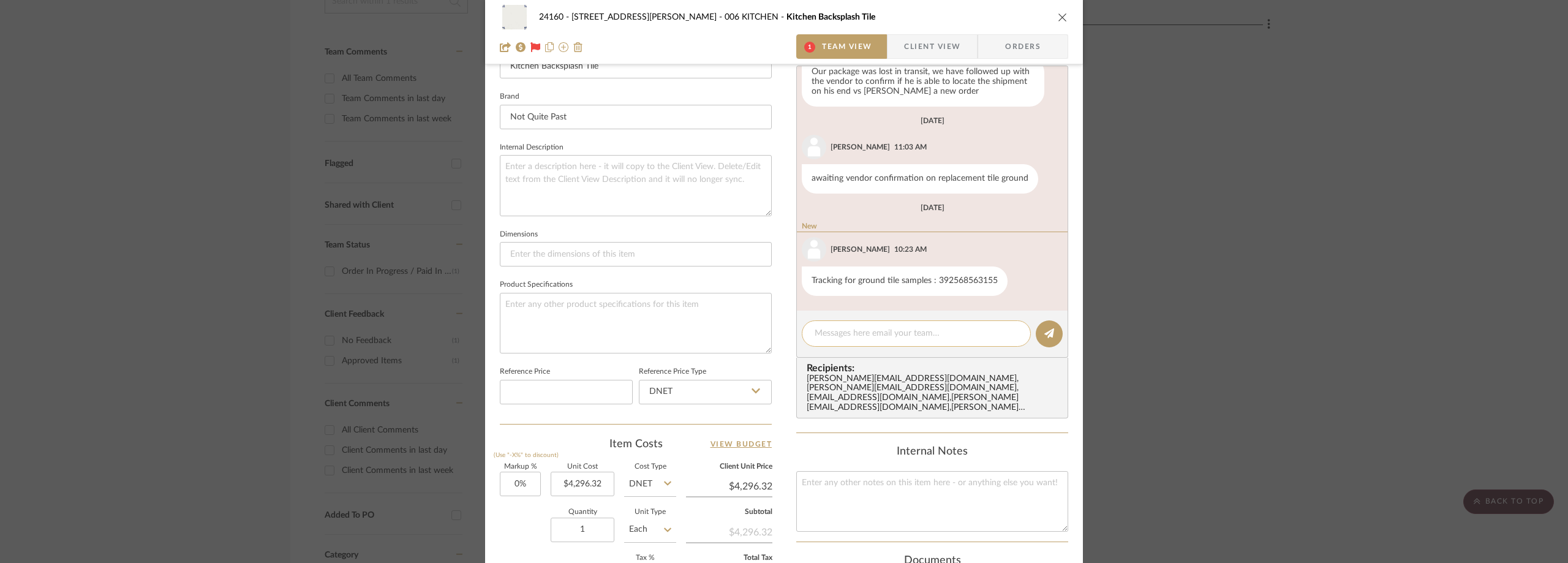
click at [838, 336] on textarea at bounding box center [916, 333] width 204 height 13
click at [819, 336] on textarea at bounding box center [916, 333] width 204 height 13
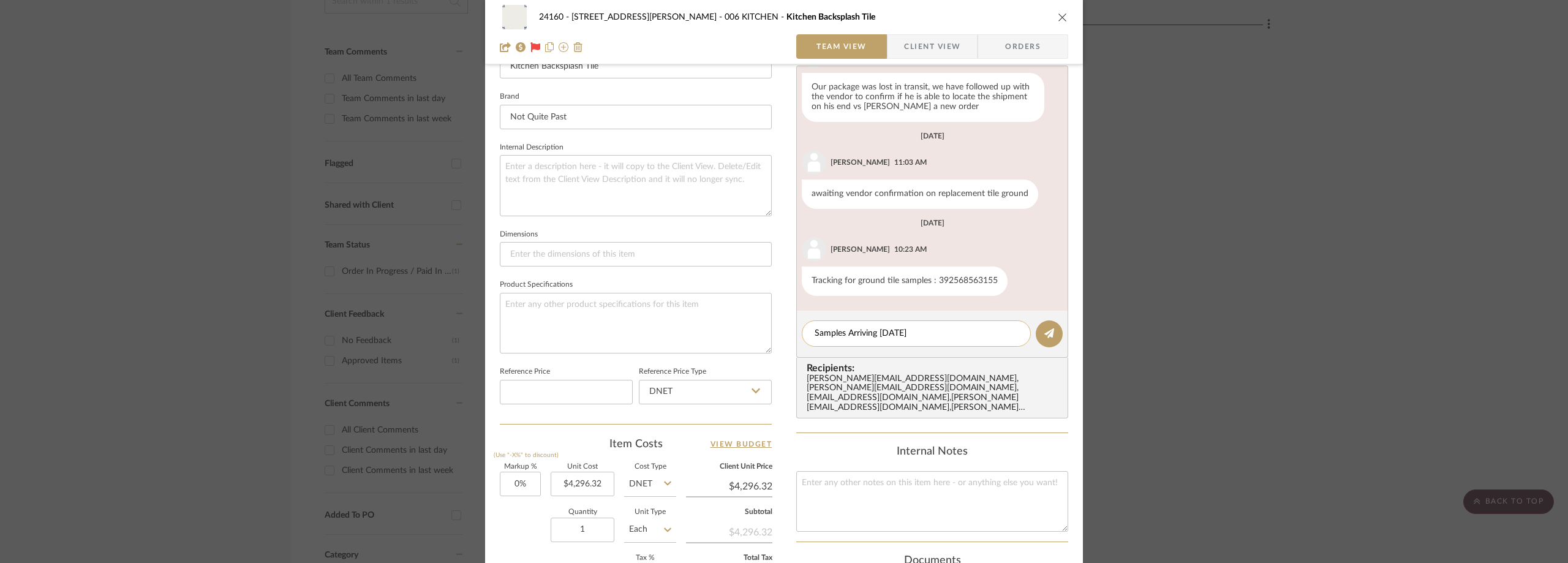
paste textarea "between 12:20 PM - 2:20 PM"
type textarea "Samples Arriving Today between 12:20 PM - 2:20 PM"
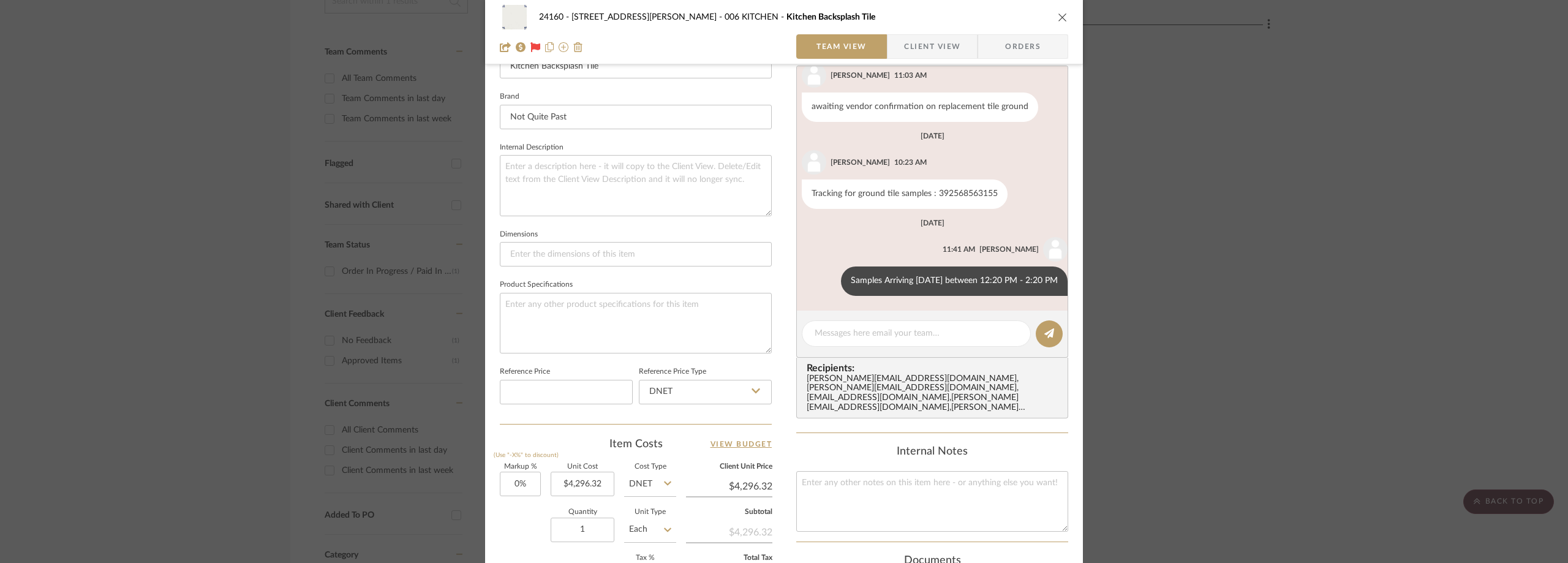
click at [391, 296] on div "24160 - 214 E 18th Street - Satow Elliot 006 KITCHEN Kitchen Backsplash Tile Te…" at bounding box center [784, 282] width 1568 height 563
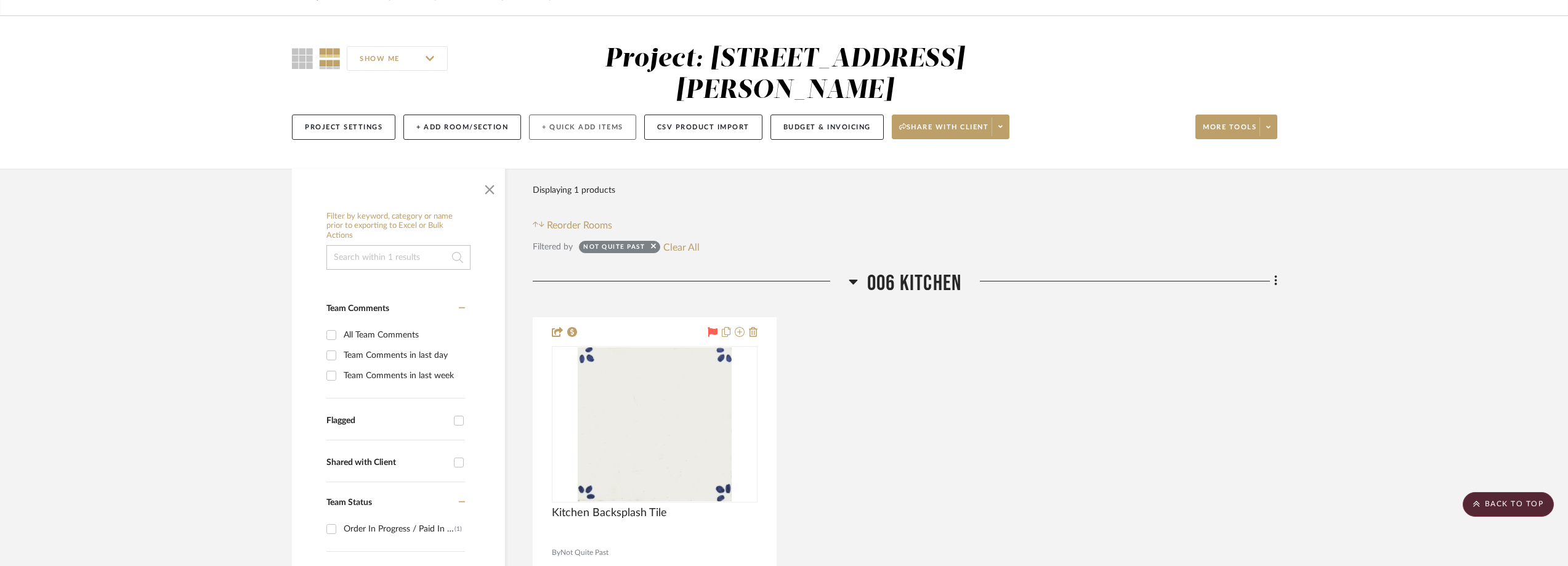
scroll to position [0, 0]
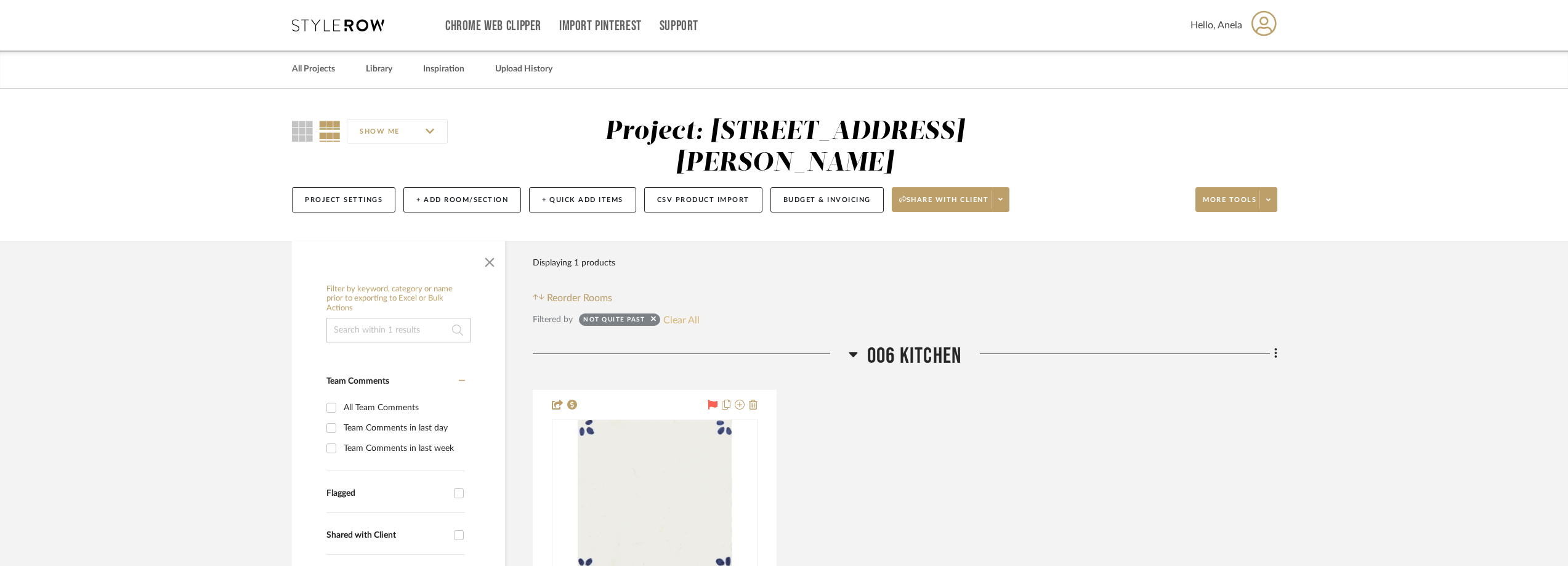
click at [683, 322] on button "Clear All" at bounding box center [681, 319] width 36 height 16
checkbox input "false"
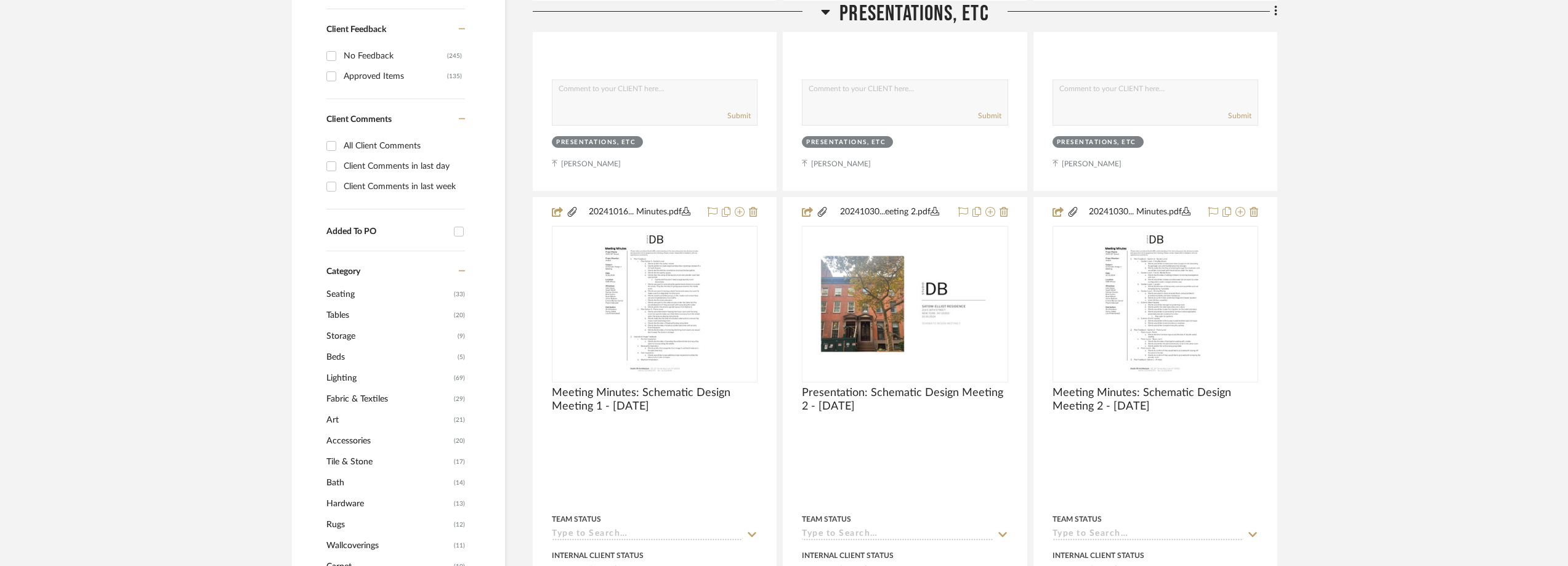
scroll to position [739, 0]
